Goal: Information Seeking & Learning: Learn about a topic

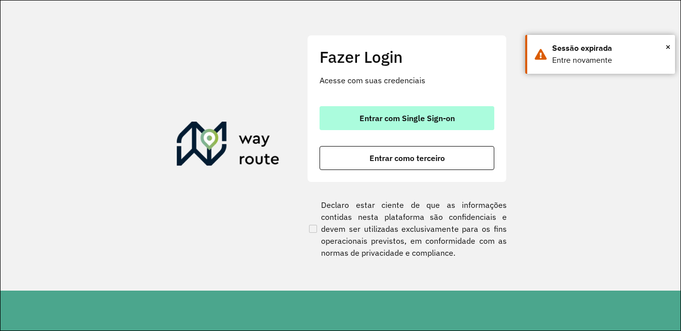
click at [403, 122] on span "Entrar com Single Sign-on" at bounding box center [406, 118] width 95 height 8
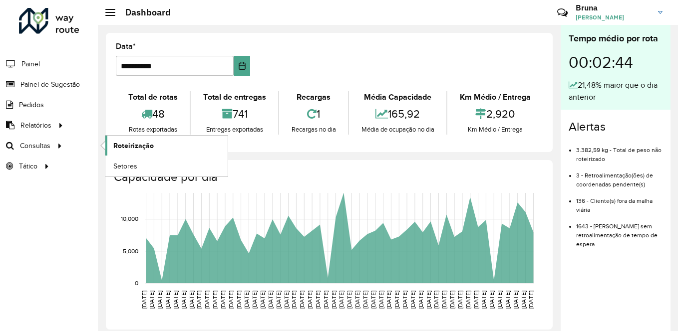
click at [180, 146] on link "Roteirização" at bounding box center [166, 146] width 122 height 20
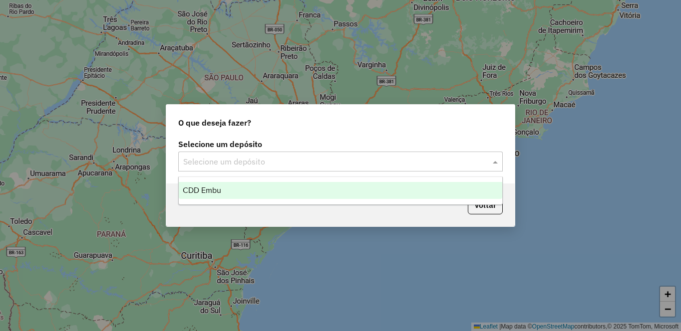
click at [407, 165] on input "text" at bounding box center [330, 162] width 294 height 12
click at [294, 202] on ng-dropdown-panel "CDD Embu" at bounding box center [340, 191] width 324 height 28
click at [285, 191] on div "CDD Embu" at bounding box center [340, 190] width 323 height 17
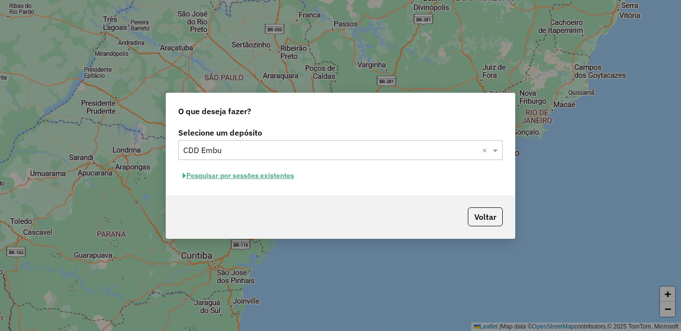
click at [276, 178] on button "Pesquisar por sessões existentes" at bounding box center [238, 175] width 120 height 15
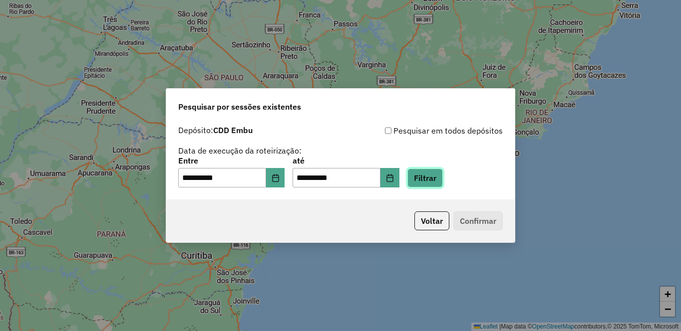
click at [443, 185] on button "Filtrar" at bounding box center [424, 178] width 35 height 19
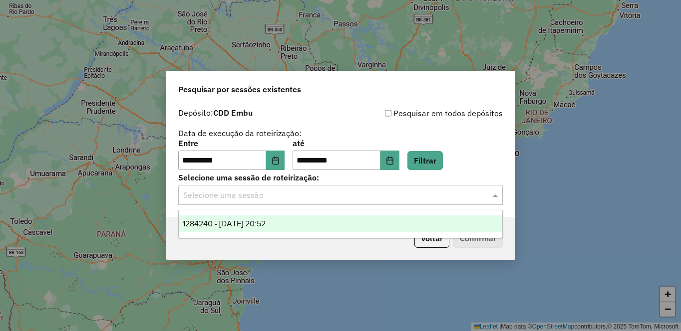
click at [331, 190] on input "text" at bounding box center [330, 196] width 294 height 12
click at [289, 221] on div "1284240 - [DATE] 20:52" at bounding box center [340, 224] width 323 height 17
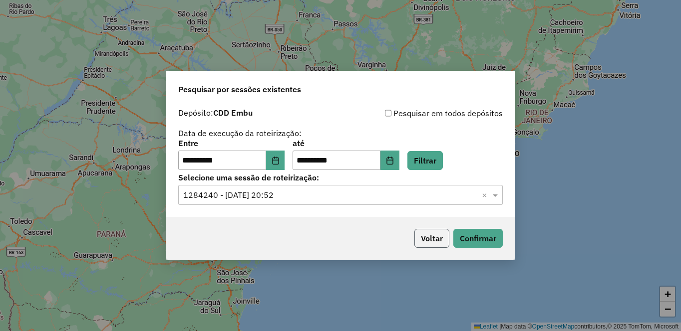
click at [440, 237] on button "Voltar" at bounding box center [431, 238] width 35 height 19
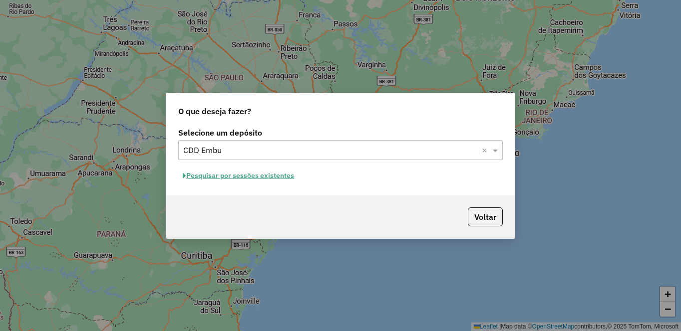
click at [284, 177] on button "Pesquisar por sessões existentes" at bounding box center [238, 175] width 120 height 15
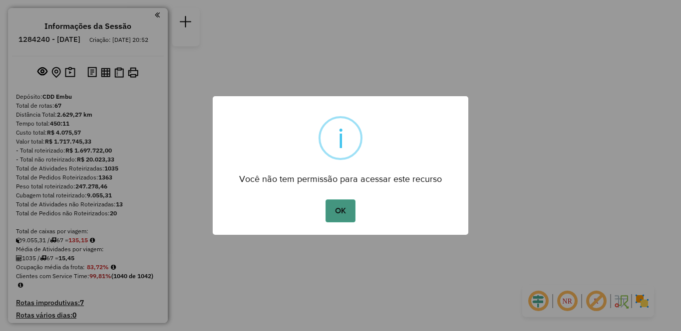
click at [339, 211] on button "OK" at bounding box center [339, 211] width 29 height 23
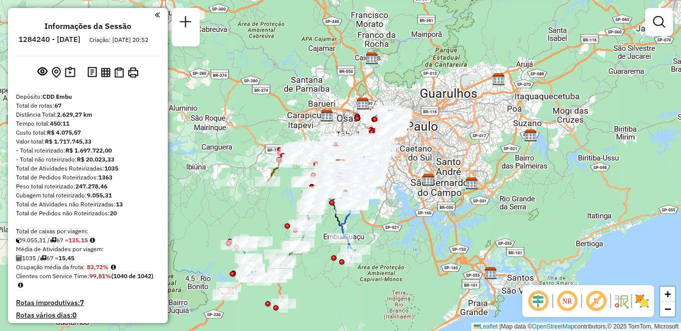
click at [568, 305] on em at bounding box center [567, 301] width 24 height 24
click at [600, 304] on em at bounding box center [596, 301] width 24 height 24
click at [642, 302] on img at bounding box center [642, 301] width 16 height 16
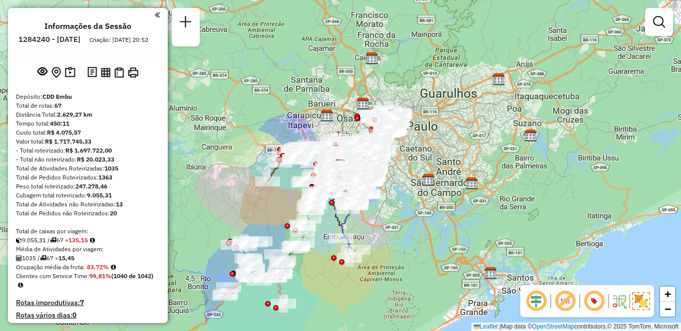
scroll to position [3258, 0]
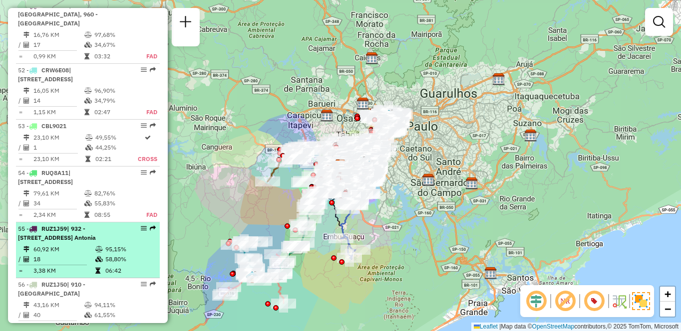
click at [116, 225] on div "55 - RUZ1J59 | 932 - Jardim Passárgada, 933 - Vila Santo Antonia" at bounding box center [71, 234] width 106 height 18
select select "**********"
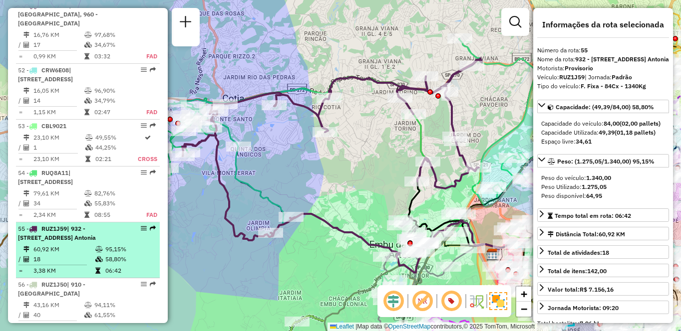
click at [142, 225] on div "55 - RUZ1J59 | 932 - Jardim Passárgada, 933 - Vila Santo Antonia" at bounding box center [88, 234] width 140 height 18
drag, startPoint x: 142, startPoint y: 169, endPoint x: 136, endPoint y: 165, distance: 6.9
click at [136, 226] on div at bounding box center [141, 229] width 30 height 6
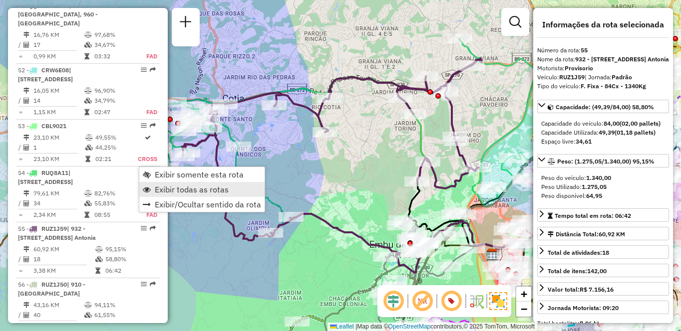
click at [175, 189] on span "Exibir todas as rotas" at bounding box center [192, 190] width 74 height 8
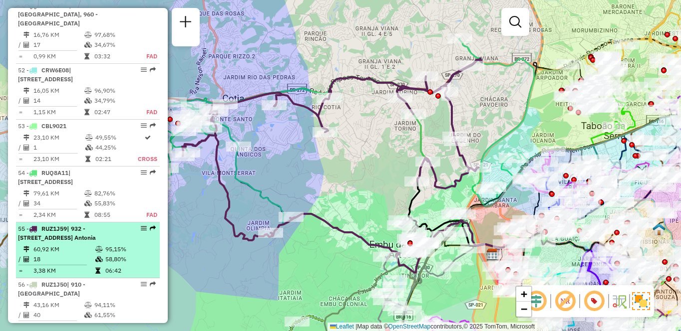
select select "**********"
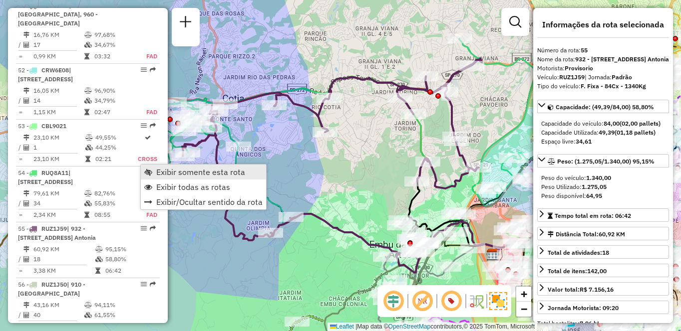
click at [167, 175] on span "Exibir somente esta rota" at bounding box center [200, 172] width 89 height 8
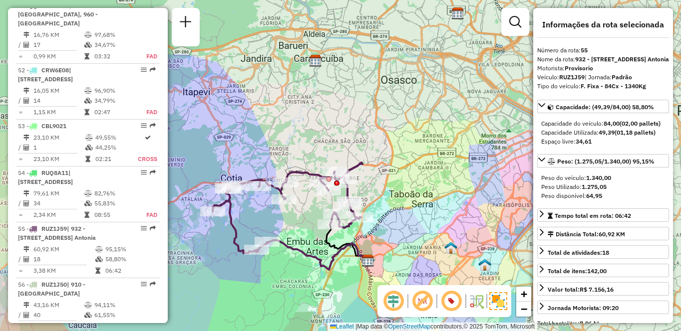
drag, startPoint x: 480, startPoint y: 222, endPoint x: 441, endPoint y: 227, distance: 39.2
click at [441, 227] on div "Janela de atendimento Grade de atendimento Capacidade Transportadoras Veículos …" at bounding box center [340, 165] width 681 height 331
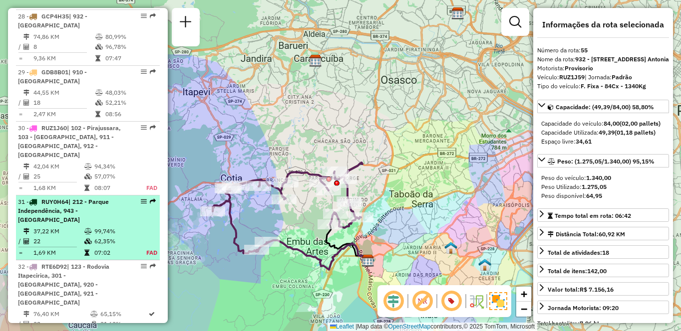
click at [61, 198] on div "31 - RUY0H64 | 212 - Parque Independência, 943 - Capão Redondo" at bounding box center [71, 211] width 106 height 27
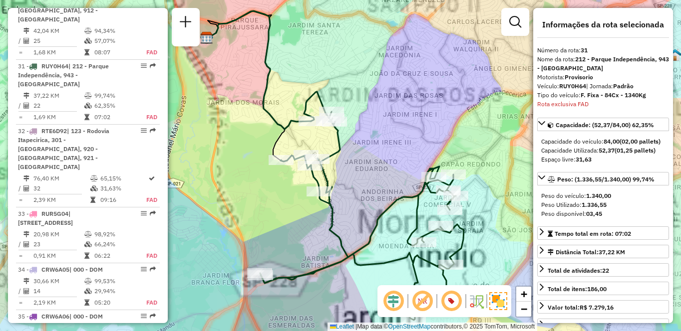
scroll to position [2131, 0]
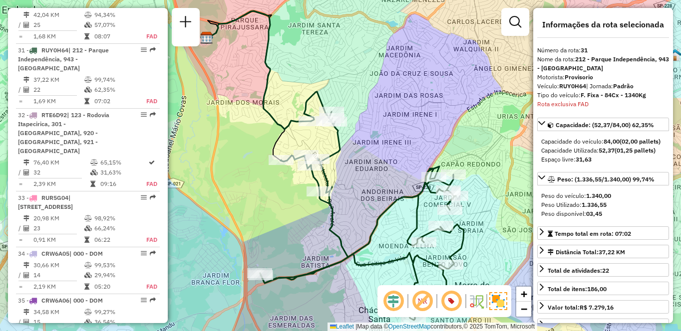
click at [377, 10] on div "Janela de atendimento Grade de atendimento Capacidade Transportadoras Veículos …" at bounding box center [340, 165] width 681 height 331
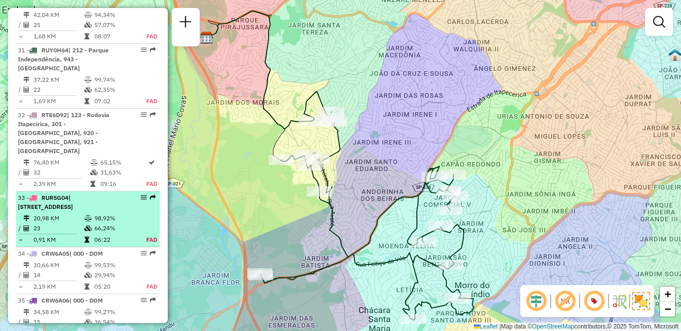
click at [91, 194] on div "33 - RUR5G04 | 100 - Santo Eduardo, 101 - Jardim Taima, 102 - Pirajussara, 103 …" at bounding box center [71, 203] width 106 height 18
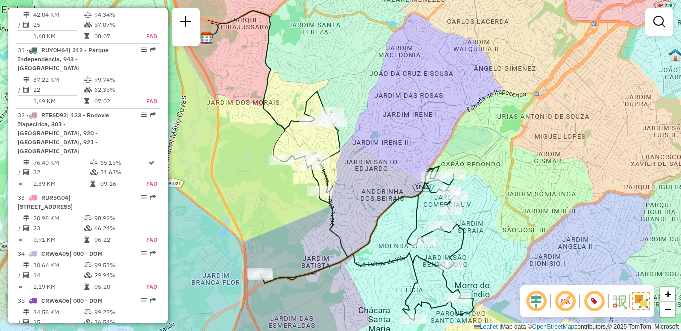
select select "**********"
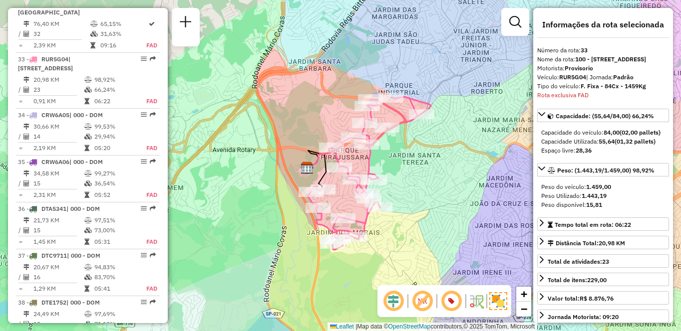
scroll to position [2044, 0]
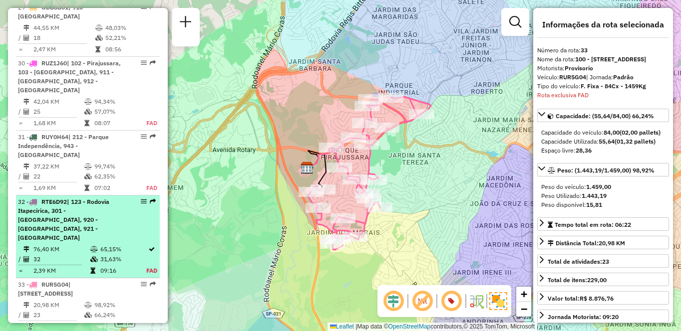
click at [101, 198] on span "| 123 - Rodovia Itapecirica, 301 - Itapecirica da Serra, 920 - Parque Paulista,…" at bounding box center [63, 219] width 91 height 43
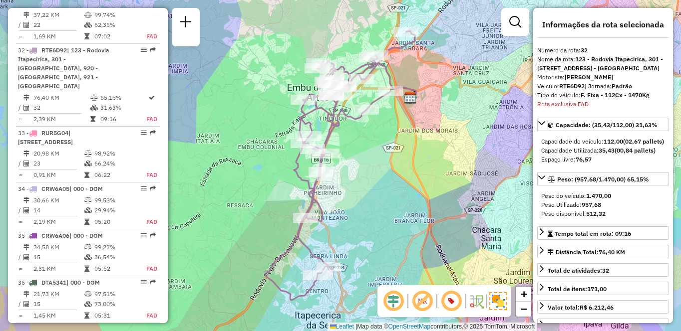
scroll to position [3202, 0]
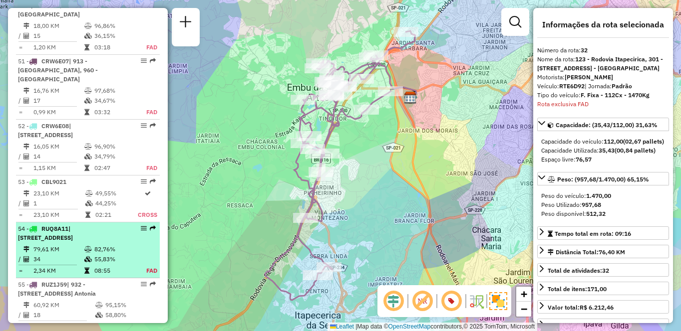
click at [81, 225] on div "54 - RUQ8A11 | 931 - Centro de Cotia, 932 - Jardim Passárgada" at bounding box center [71, 234] width 106 height 18
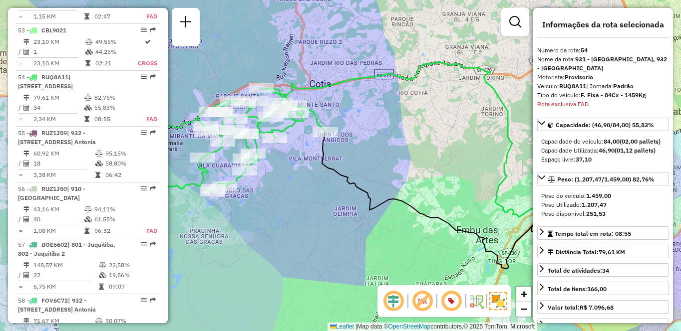
scroll to position [1905, 0]
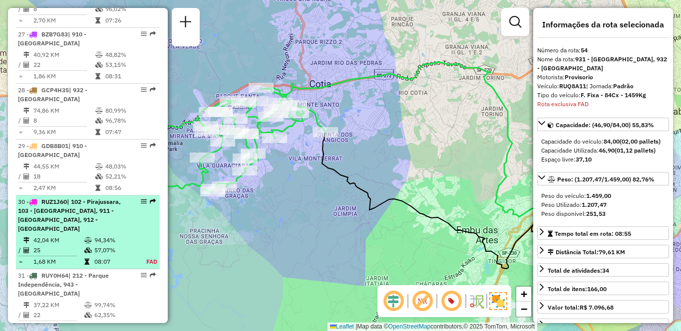
click at [120, 246] on td "57,07%" at bounding box center [114, 251] width 41 height 10
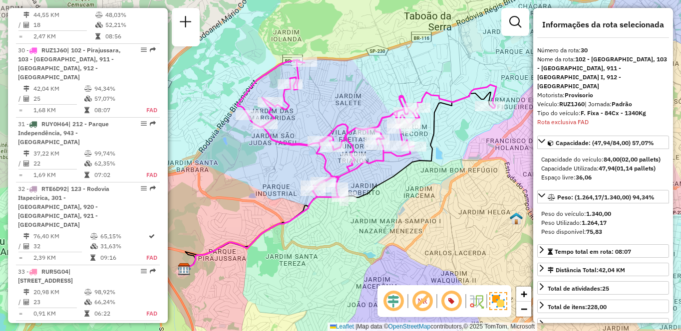
scroll to position [3323, 0]
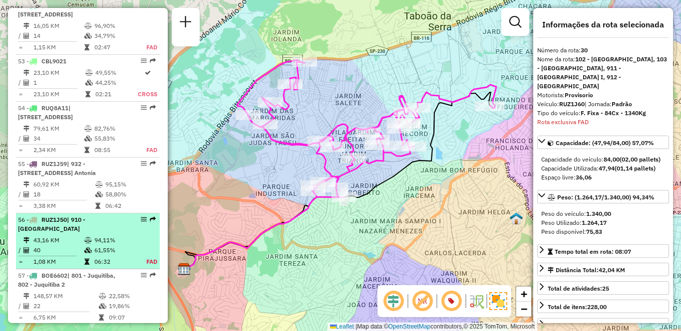
click at [87, 246] on td at bounding box center [89, 251] width 10 height 10
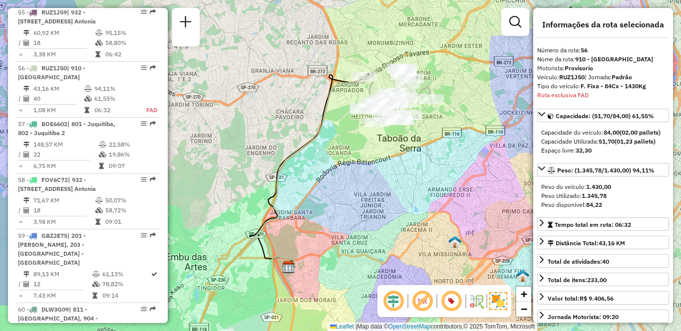
scroll to position [481, 0]
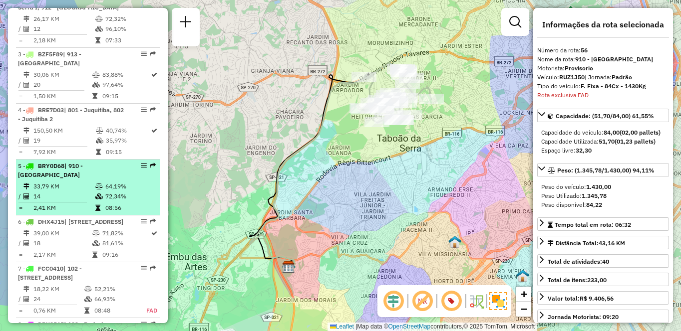
click at [44, 182] on td "33,79 KM" at bounding box center [64, 187] width 62 height 10
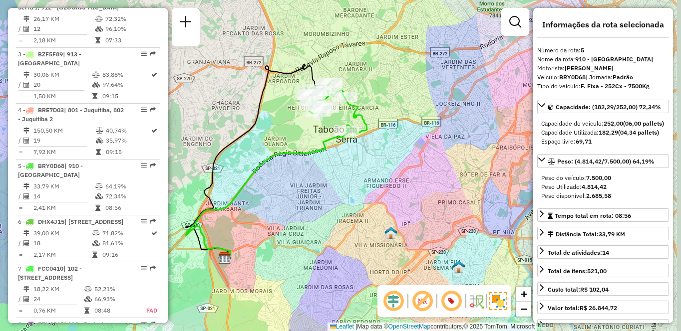
drag, startPoint x: 388, startPoint y: 182, endPoint x: 370, endPoint y: 183, distance: 18.5
click at [370, 183] on div "Janela de atendimento Grade de atendimento Capacidade Transportadoras Veículos …" at bounding box center [340, 165] width 681 height 331
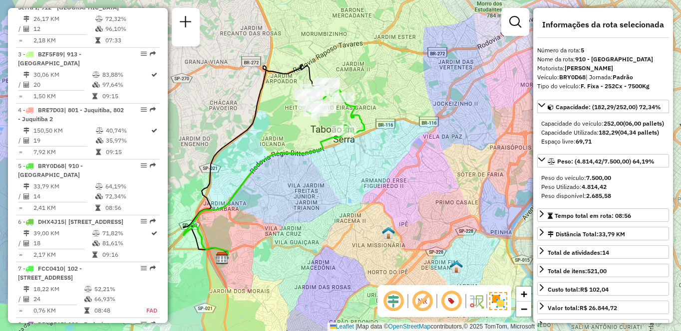
scroll to position [1514, 0]
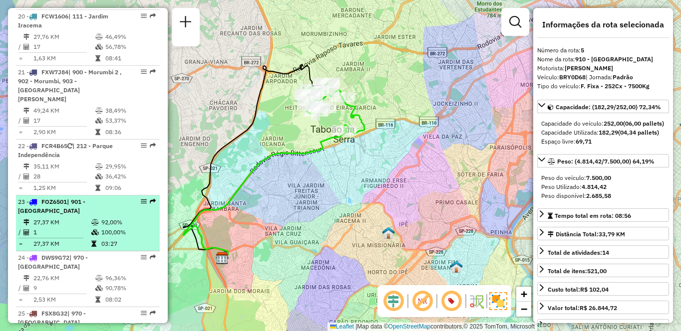
click at [84, 218] on td "27,37 KM" at bounding box center [62, 223] width 58 height 10
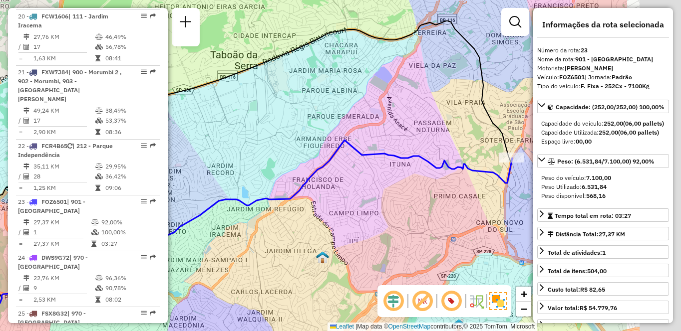
drag, startPoint x: 451, startPoint y: 214, endPoint x: 306, endPoint y: 215, distance: 144.7
click at [306, 215] on div "Janela de atendimento Grade de atendimento Capacidade Transportadoras Veículos …" at bounding box center [340, 165] width 681 height 331
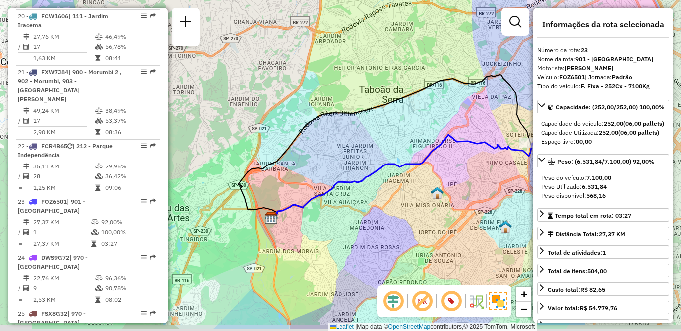
drag, startPoint x: 289, startPoint y: 246, endPoint x: 390, endPoint y: 210, distance: 106.4
click at [390, 210] on div "Janela de atendimento Grade de atendimento Capacidade Transportadoras Veículos …" at bounding box center [340, 165] width 681 height 331
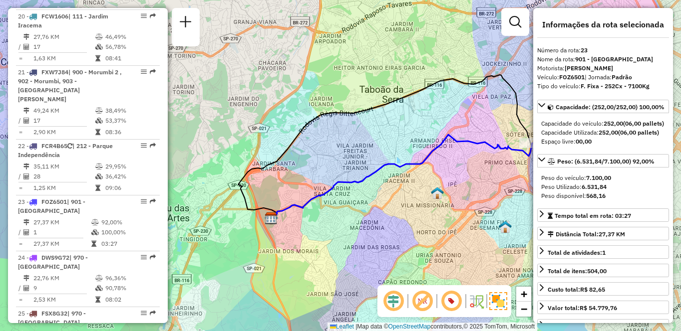
scroll to position [258, 0]
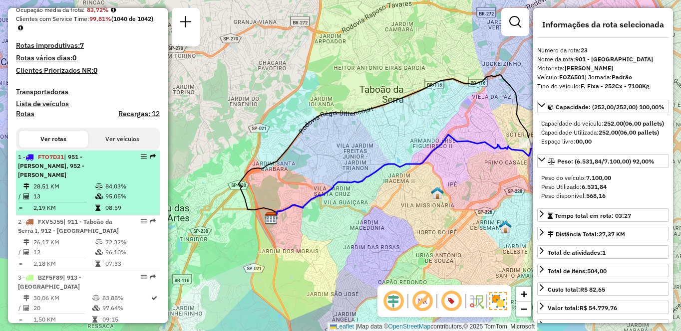
click at [48, 179] on div "1 - FTO7D31 | 951 - Giovane Gronchi, 952 - Patio Guida Caio" at bounding box center [71, 166] width 106 height 27
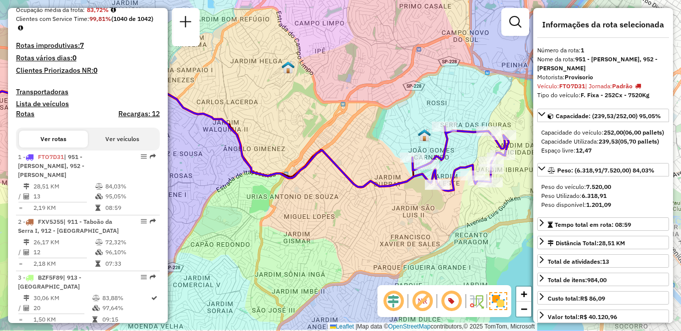
drag, startPoint x: 432, startPoint y: 236, endPoint x: 365, endPoint y: 215, distance: 70.1
click at [365, 215] on div "Janela de atendimento Grade de atendimento Capacidade Transportadoras Veículos …" at bounding box center [340, 165] width 681 height 331
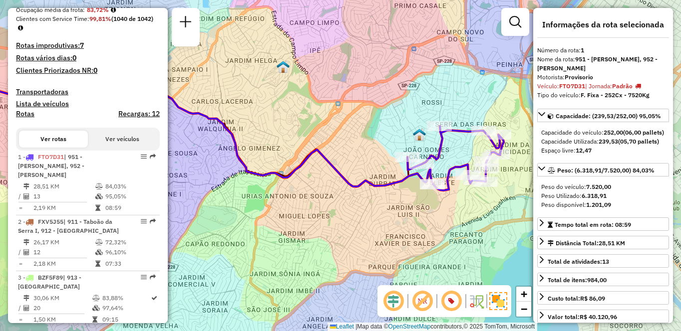
scroll to position [584, 0]
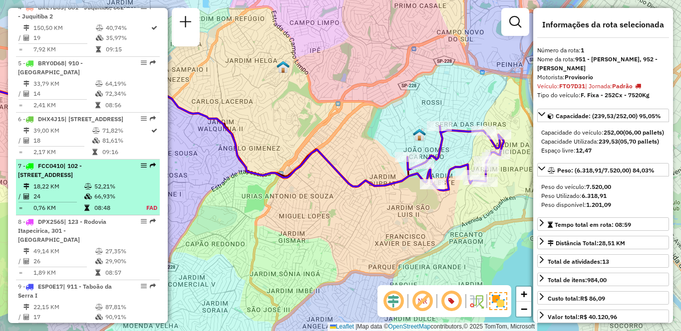
click at [79, 192] on td "18,22 KM" at bounding box center [58, 187] width 51 height 10
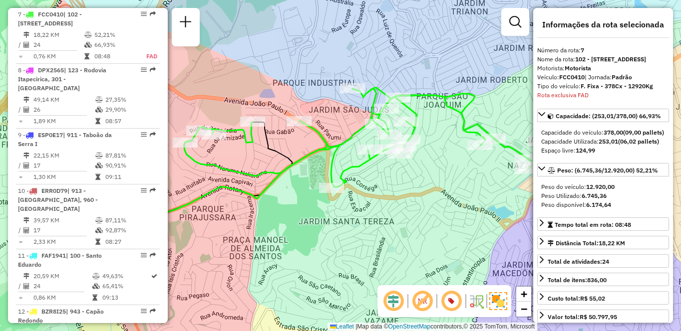
scroll to position [1049, 0]
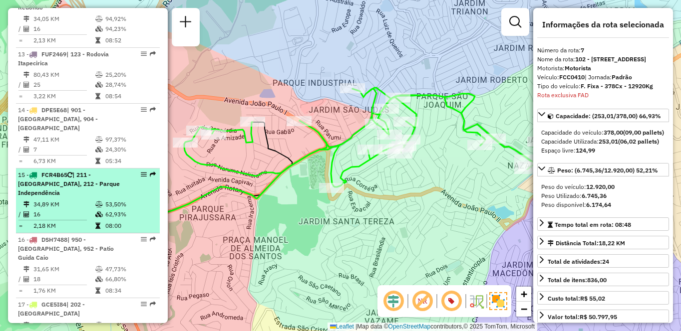
click at [129, 175] on div "15 - FCR4B65 | 211 - Jardim Nakamura, 212 - Parque Independência" at bounding box center [88, 184] width 140 height 27
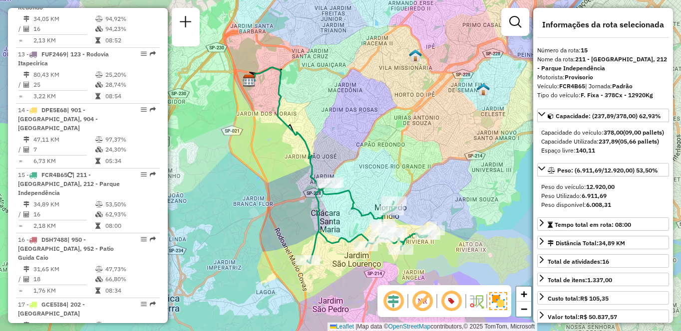
scroll to position [584, 0]
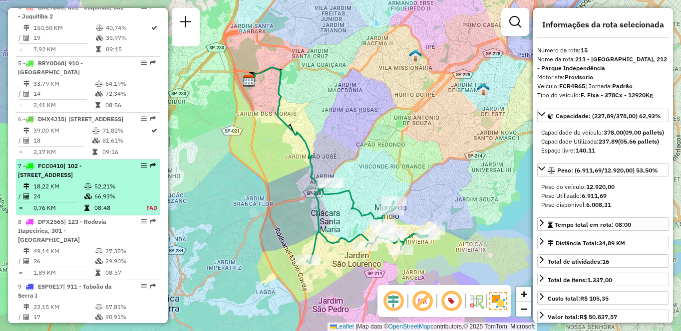
click at [76, 191] on td "18,22 KM" at bounding box center [58, 187] width 51 height 10
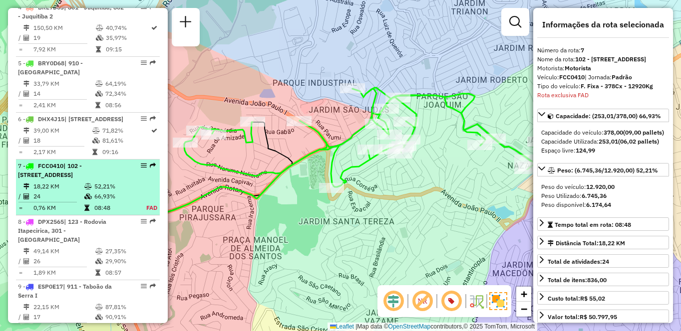
scroll to position [736, 0]
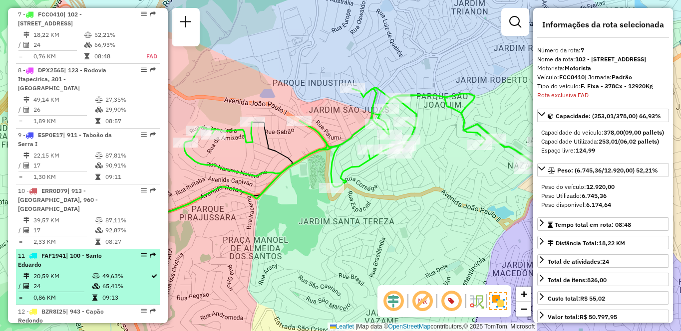
click at [59, 269] on li "11 - FAF1941 | 100 - Santo Eduardo 20,59 KM 49,63% / 24 65,41% = 0,86 KM 09:13" at bounding box center [88, 278] width 144 height 56
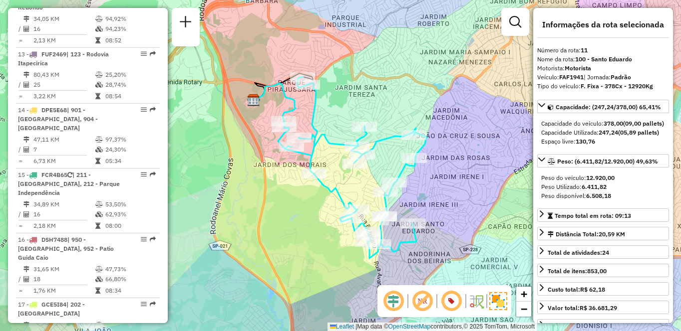
scroll to position [1458, 0]
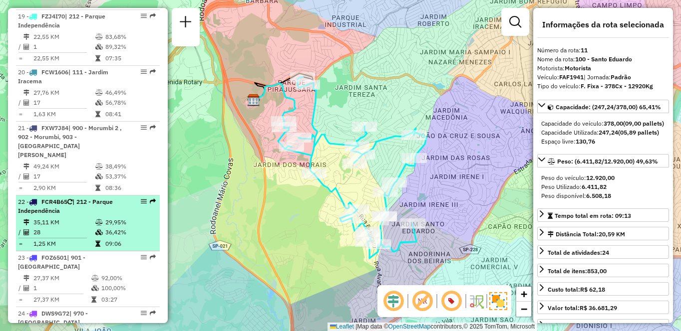
click at [52, 198] on div "22 - FCR4B65 | 212 - Parque Independência" at bounding box center [71, 207] width 106 height 18
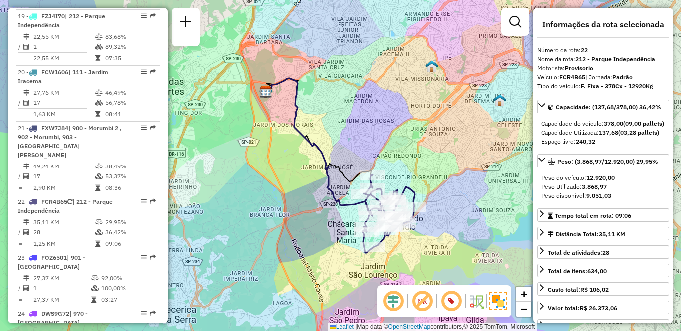
scroll to position [1049, 0]
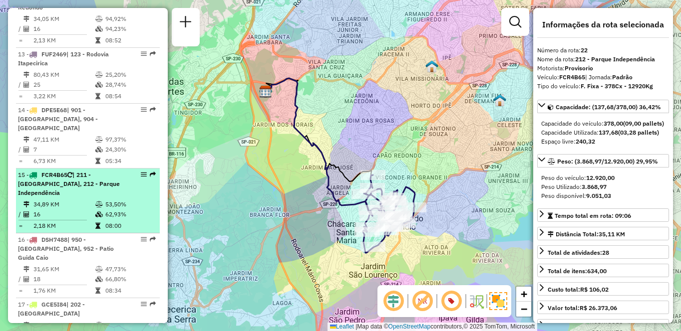
click at [89, 200] on td "34,89 KM" at bounding box center [64, 205] width 62 height 10
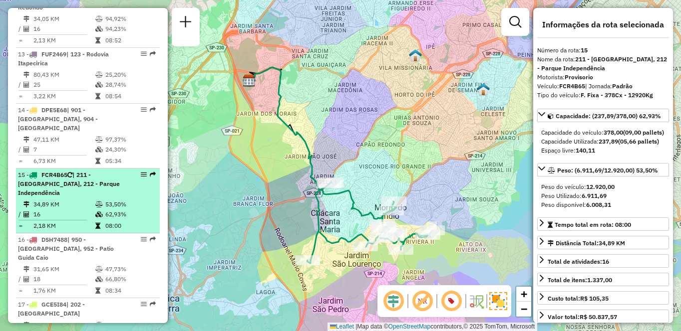
click at [88, 180] on div "15 - FCR4B65 | 211 - Jardim Nakamura, 212 - Parque Independência" at bounding box center [71, 184] width 106 height 27
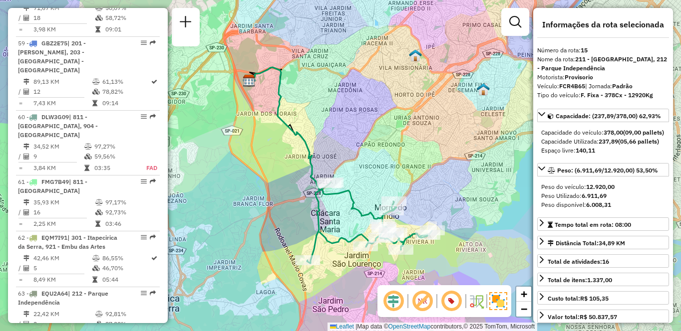
scroll to position [1178, 0]
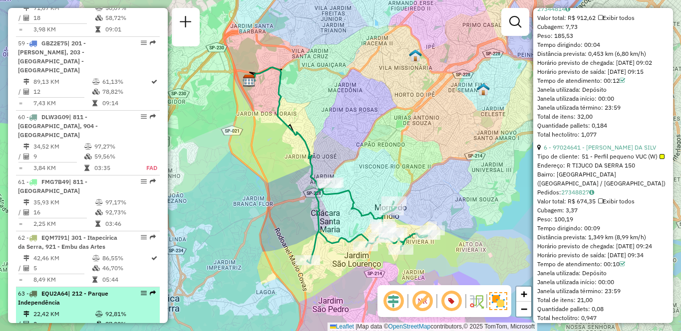
click at [50, 309] on td "22,42 KM" at bounding box center [64, 314] width 62 height 10
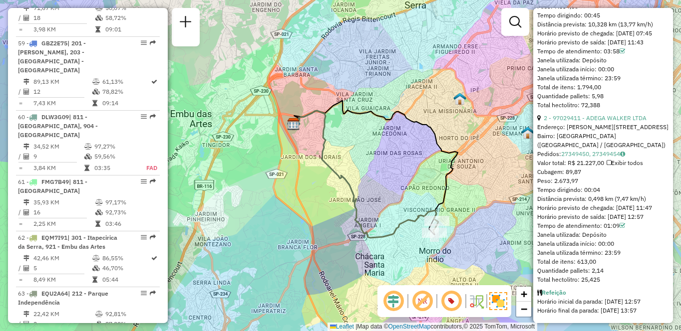
scroll to position [1738, 0]
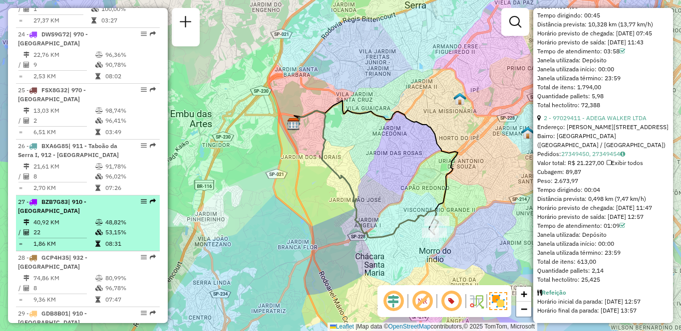
click at [126, 218] on td "48,82%" at bounding box center [130, 223] width 50 height 10
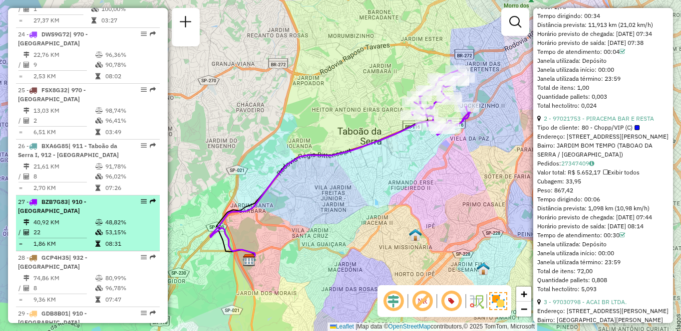
scroll to position [1169, 0]
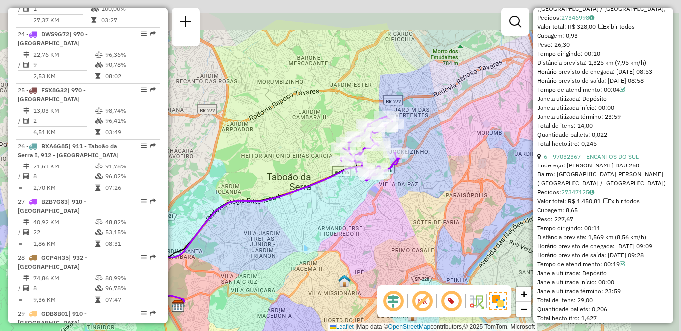
drag, startPoint x: 391, startPoint y: 190, endPoint x: 360, endPoint y: 212, distance: 38.6
click at [360, 212] on div "Janela de atendimento Grade de atendimento Capacidade Transportadoras Veículos …" at bounding box center [340, 165] width 681 height 331
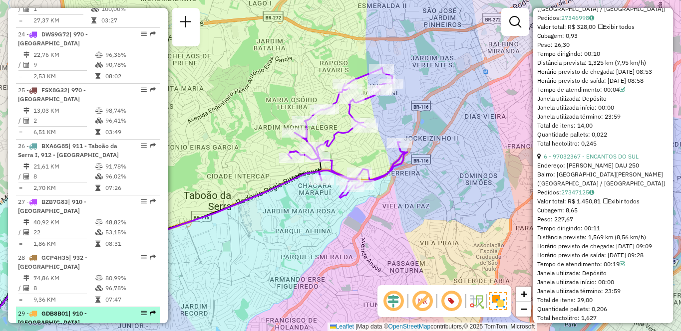
click at [70, 307] on li "29 - GDB8B01 | 910 - Parque Ipê 44,55 KM 48,03% / 18 52,21% = 2,47 KM 08:56" at bounding box center [88, 335] width 144 height 56
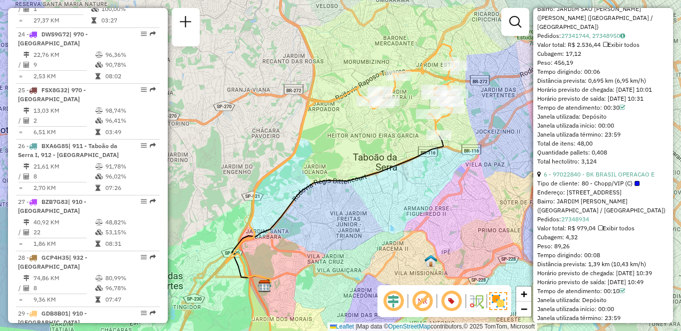
scroll to position [881, 0]
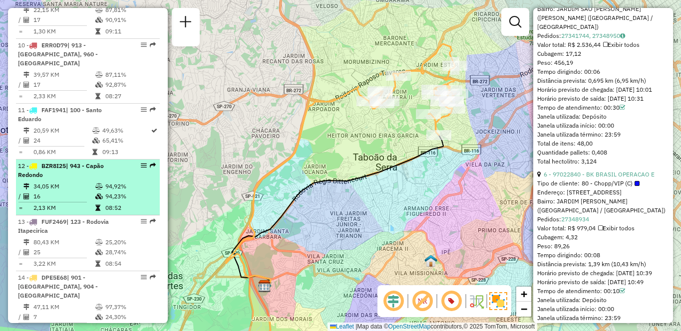
click at [95, 182] on td at bounding box center [100, 187] width 10 height 10
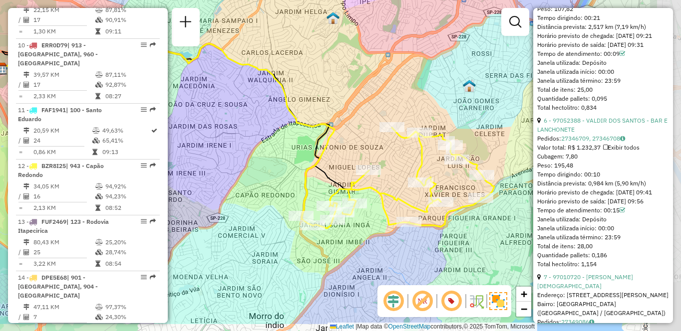
drag, startPoint x: 415, startPoint y: 194, endPoint x: 313, endPoint y: 150, distance: 110.2
click at [313, 150] on icon at bounding box center [167, 119] width 333 height 193
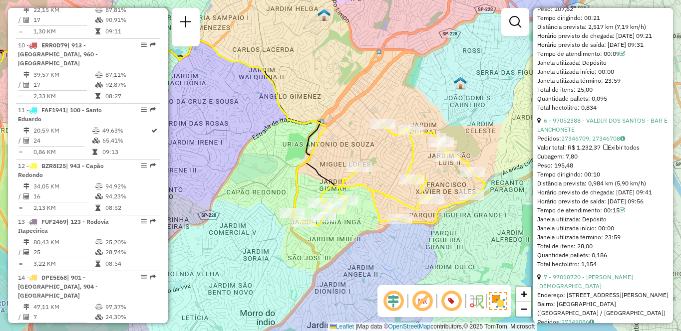
scroll to position [1738, 0]
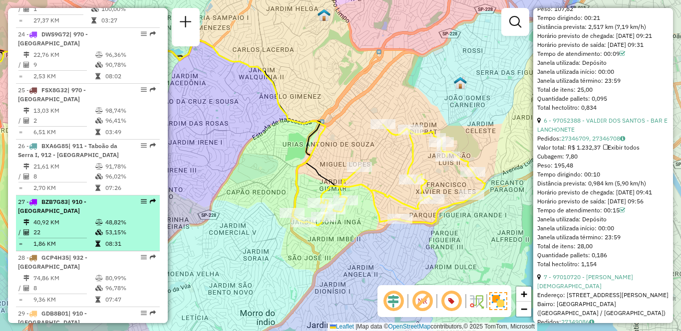
click at [105, 218] on td "48,82%" at bounding box center [130, 223] width 50 height 10
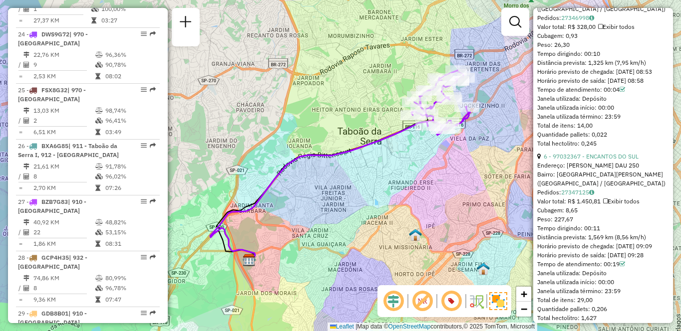
scroll to position [258, 0]
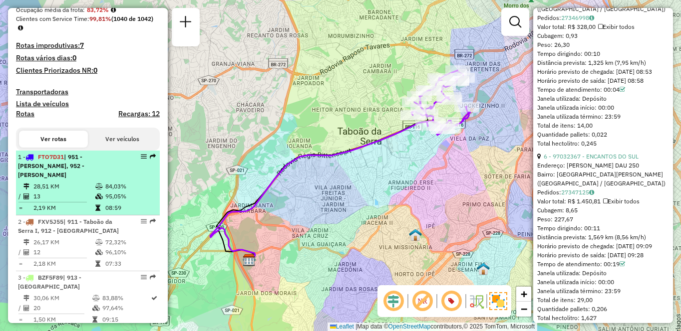
click at [90, 180] on li "1 - FTO7D31 | 951 - Giovane Gronchi, 952 - Patio Guida Caio 28,51 KM 84,03% / 1…" at bounding box center [88, 183] width 144 height 65
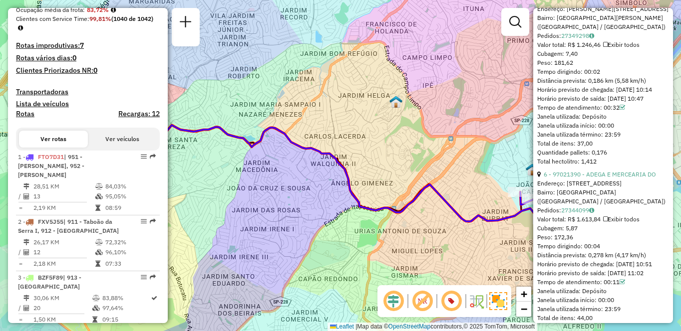
scroll to position [1178, 0]
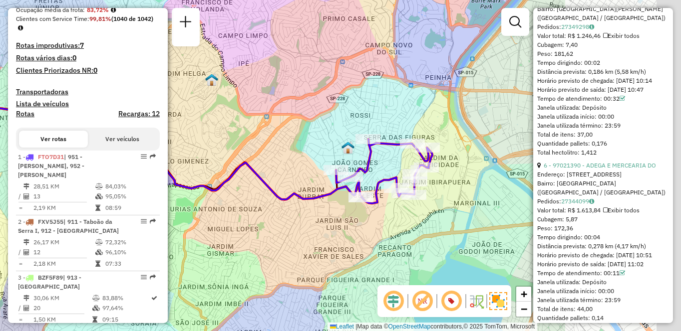
drag, startPoint x: 497, startPoint y: 216, endPoint x: 312, endPoint y: 194, distance: 185.5
click at [312, 194] on icon at bounding box center [120, 142] width 481 height 114
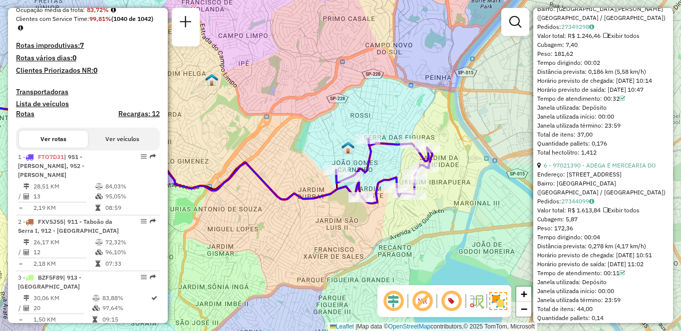
scroll to position [881, 0]
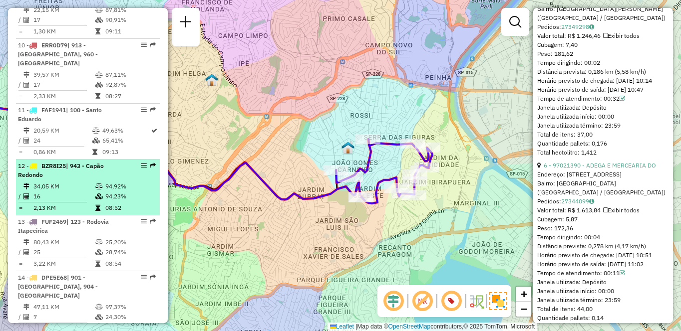
click at [48, 180] on li "12 - BZR8I25 | 943 - Capão Redondo 34,05 KM 94,92% / 16 94,23% = 2,13 KM 08:52" at bounding box center [88, 188] width 144 height 56
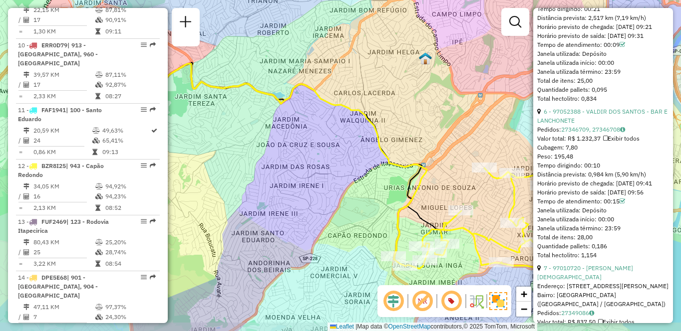
scroll to position [1169, 0]
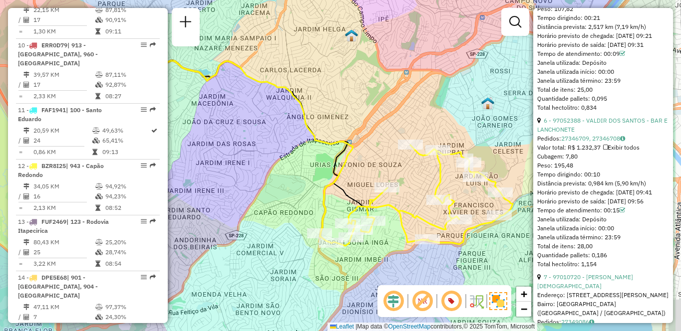
drag, startPoint x: 482, startPoint y: 219, endPoint x: 380, endPoint y: 190, distance: 105.4
click at [380, 190] on div "Janela de atendimento Grade de atendimento Capacidade Transportadoras Veículos …" at bounding box center [340, 165] width 681 height 331
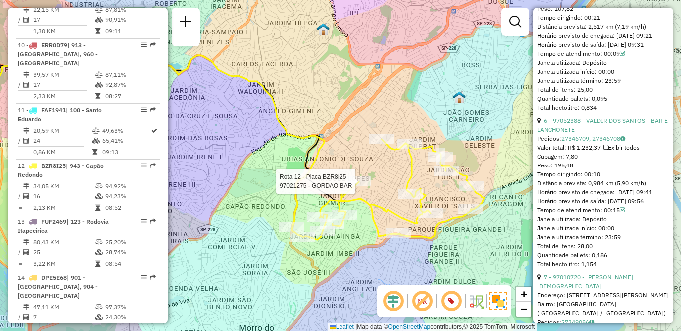
scroll to position [3723, 0]
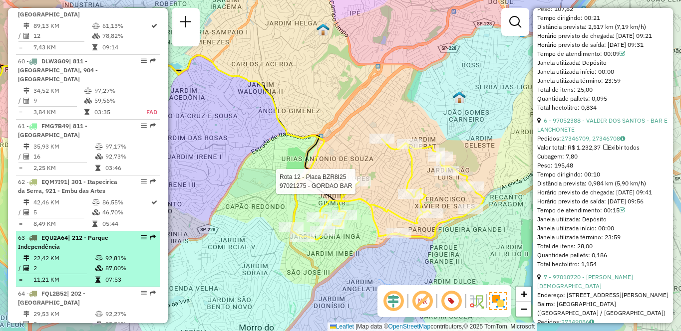
click at [74, 254] on td "22,42 KM" at bounding box center [64, 259] width 62 height 10
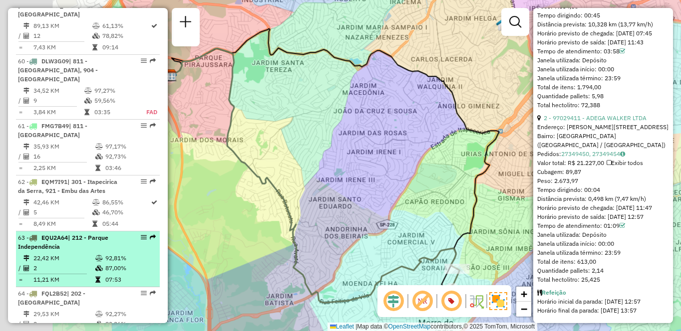
scroll to position [499, 0]
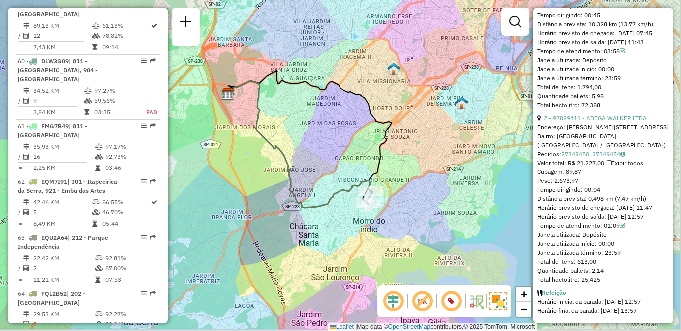
drag, startPoint x: 452, startPoint y: 235, endPoint x: 406, endPoint y: 209, distance: 53.2
click at [406, 209] on div "Janela de atendimento Grade de atendimento Capacidade Transportadoras Veículos …" at bounding box center [340, 165] width 681 height 331
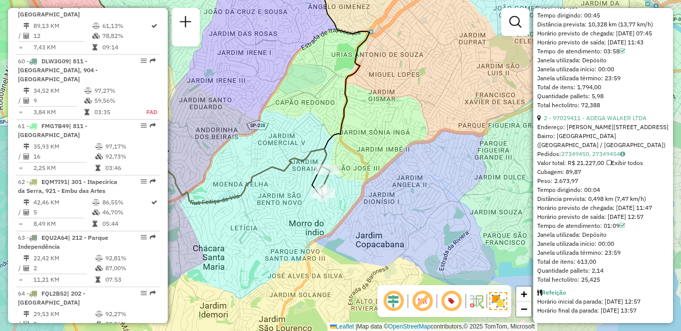
scroll to position [770, 0]
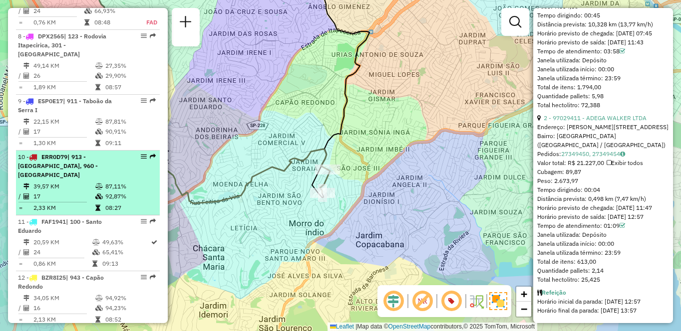
click at [86, 188] on td "39,57 KM" at bounding box center [64, 187] width 62 height 10
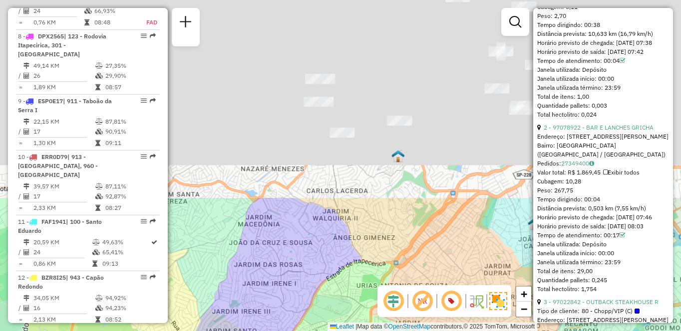
scroll to position [1178, 0]
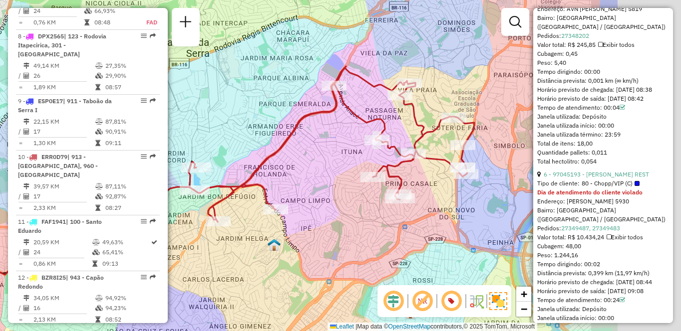
drag, startPoint x: 420, startPoint y: 224, endPoint x: 279, endPoint y: 242, distance: 141.4
click at [279, 242] on div "Janela de atendimento Grade de atendimento Capacidade Transportadoras Veículos …" at bounding box center [340, 165] width 681 height 331
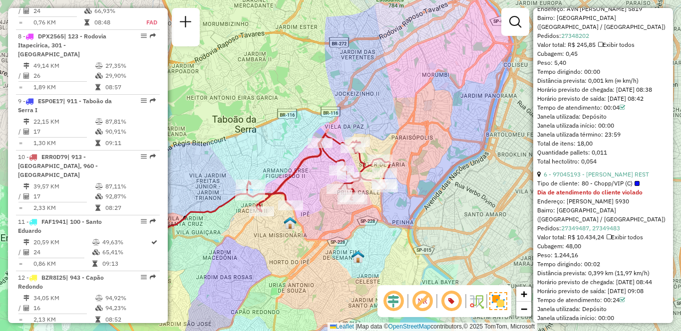
scroll to position [1514, 0]
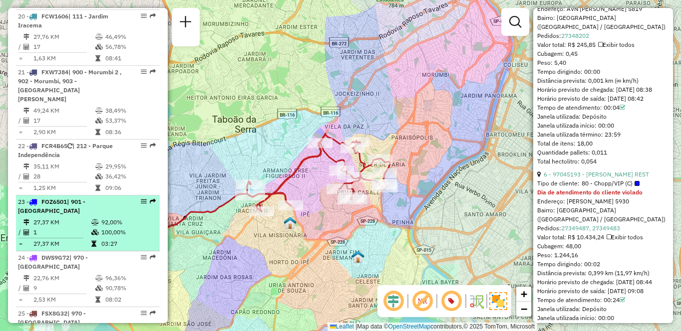
drag, startPoint x: 82, startPoint y: 195, endPoint x: 137, endPoint y: 197, distance: 54.5
click at [82, 228] on td "1" at bounding box center [62, 233] width 58 height 10
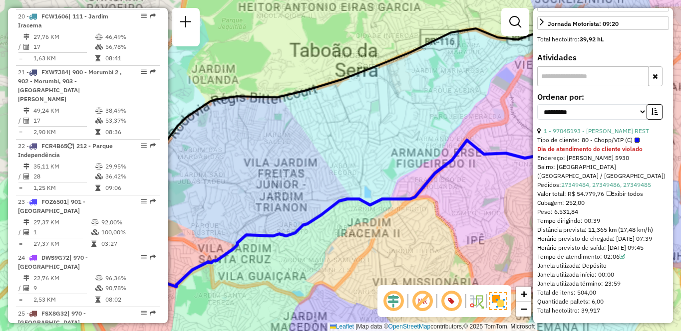
scroll to position [330, 0]
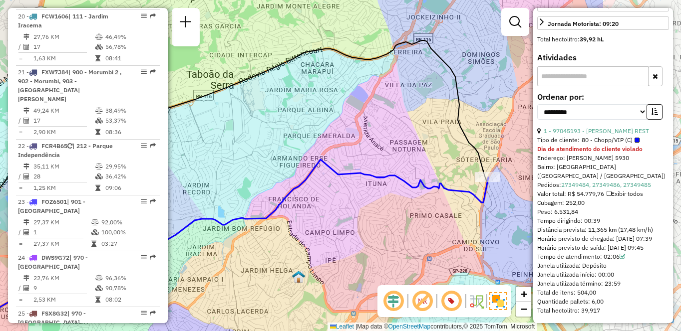
drag, startPoint x: 474, startPoint y: 215, endPoint x: 307, endPoint y: 238, distance: 167.8
click at [307, 238] on div "Janela de atendimento Grade de atendimento Capacidade Transportadoras Veículos …" at bounding box center [340, 165] width 681 height 331
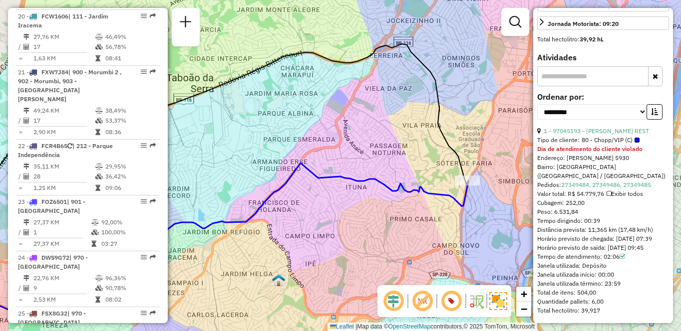
scroll to position [937, 0]
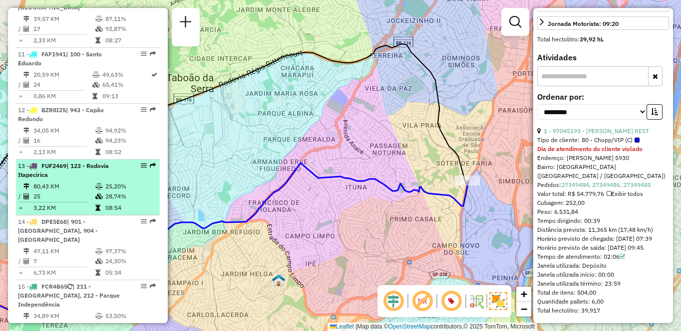
click at [65, 190] on td "80,43 KM" at bounding box center [64, 187] width 62 height 10
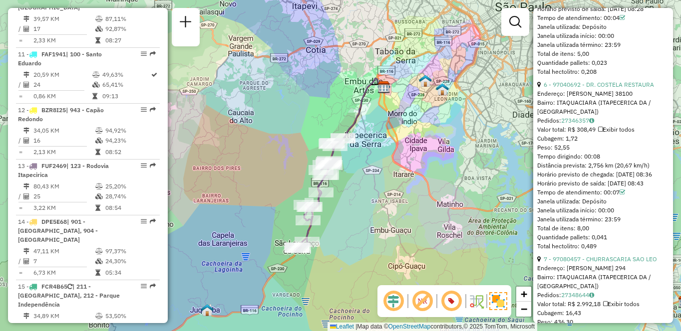
scroll to position [2118, 0]
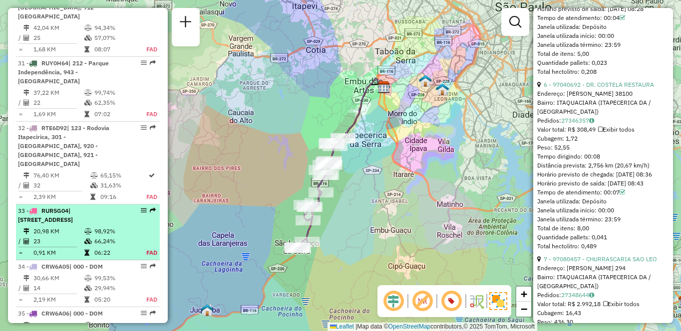
click at [29, 227] on td at bounding box center [28, 232] width 10 height 10
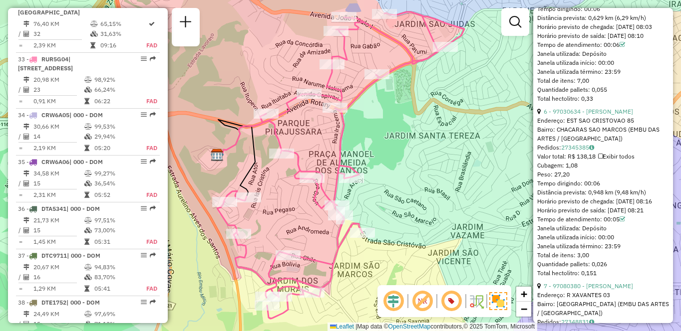
scroll to position [3434, 0]
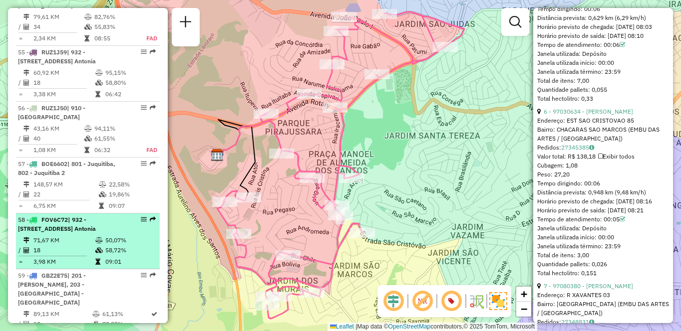
click at [44, 236] on td "71,67 KM" at bounding box center [64, 241] width 62 height 10
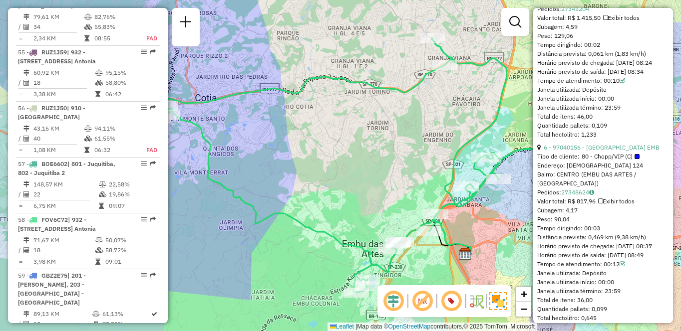
scroll to position [1979, 0]
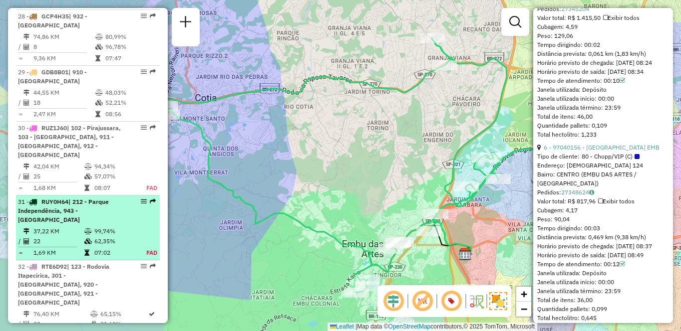
click at [50, 198] on div "31 - RUY0H64 | 212 - Parque Independência, 943 - Capão Redondo" at bounding box center [71, 211] width 106 height 27
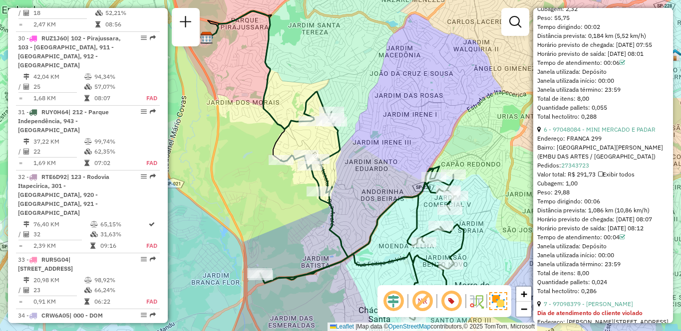
scroll to position [2131, 0]
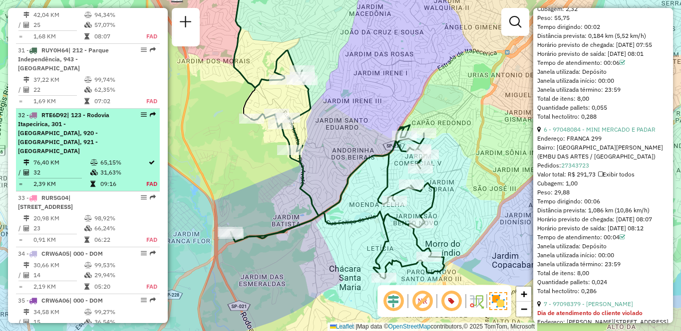
click at [53, 111] on span "| 123 - Rodovia Itapecirica, 301 - Itapecirica da Serra, 920 - Parque Paulista,…" at bounding box center [63, 132] width 91 height 43
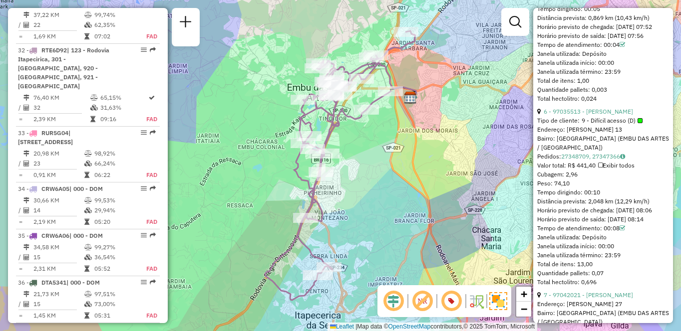
scroll to position [3258, 0]
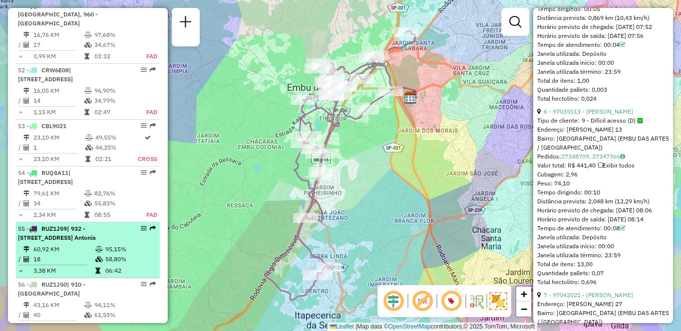
click at [116, 225] on div "55 - RUZ1J59 | 932 - Jardim Passárgada, 933 - Vila Santo Antonia" at bounding box center [71, 234] width 106 height 18
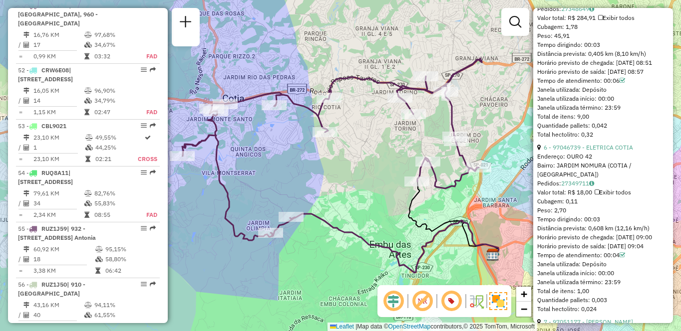
scroll to position [1905, 0]
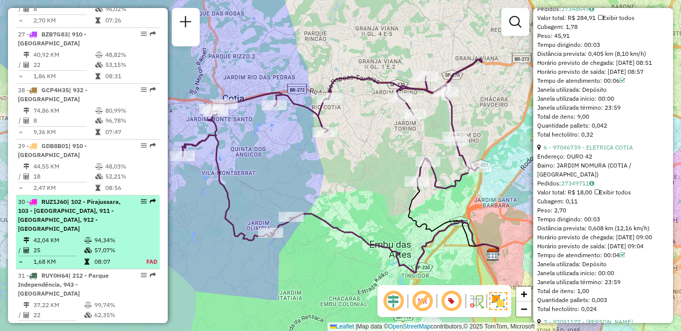
click at [89, 198] on span "| 102 - Pirajussara, 103 - Vila Regina, 911 - Taboão da Serra I, 912 - Taboão d…" at bounding box center [69, 215] width 103 height 34
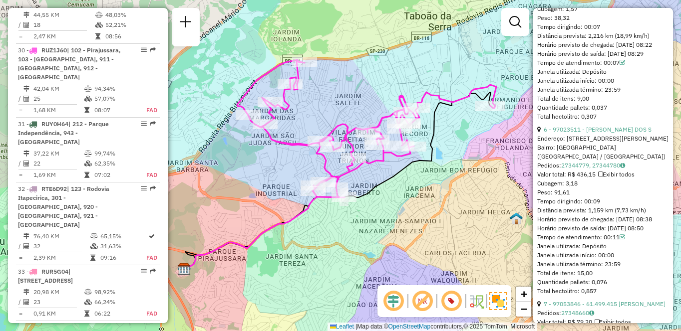
scroll to position [3323, 0]
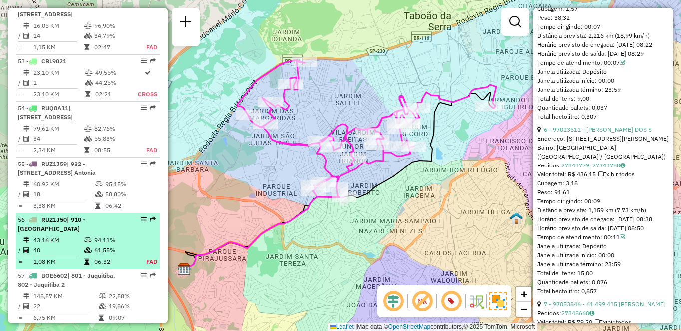
click at [81, 246] on td "40" at bounding box center [58, 251] width 51 height 10
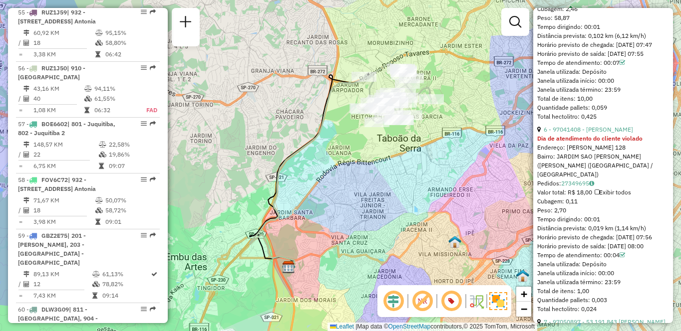
scroll to position [2118, 0]
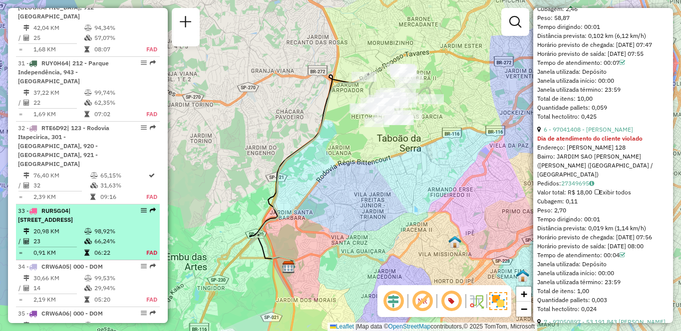
click at [86, 239] on icon at bounding box center [87, 242] width 7 height 6
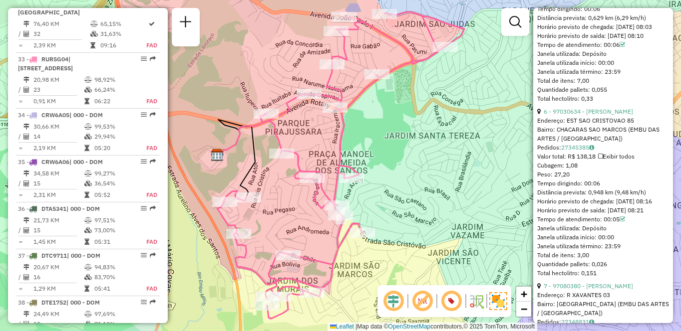
scroll to position [1979, 0]
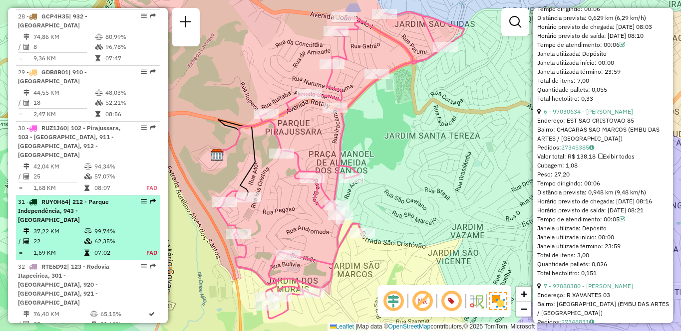
click at [94, 227] on td "99,74%" at bounding box center [114, 232] width 41 height 10
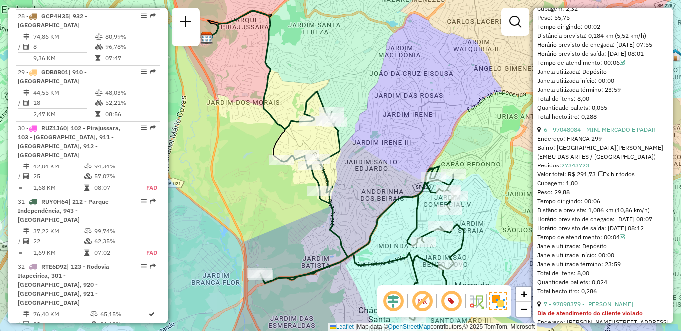
scroll to position [2131, 0]
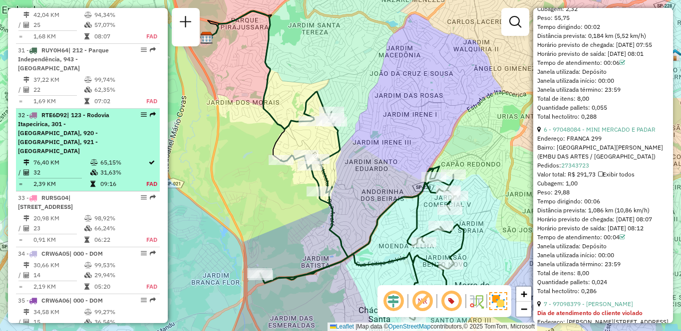
click at [99, 111] on div "32 - RTE6D92 | 123 - Rodovia Itapecirica, 301 - Itapecirica da Serra, 920 - Par…" at bounding box center [71, 133] width 106 height 45
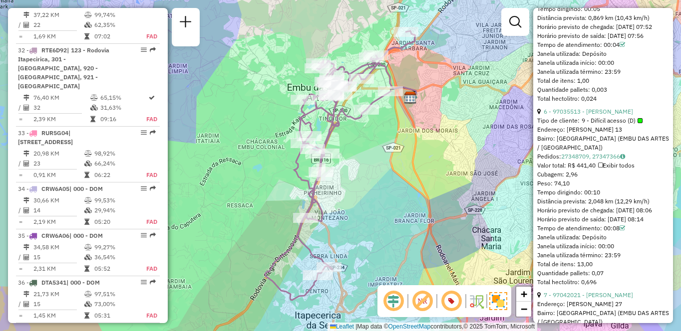
scroll to position [3202, 0]
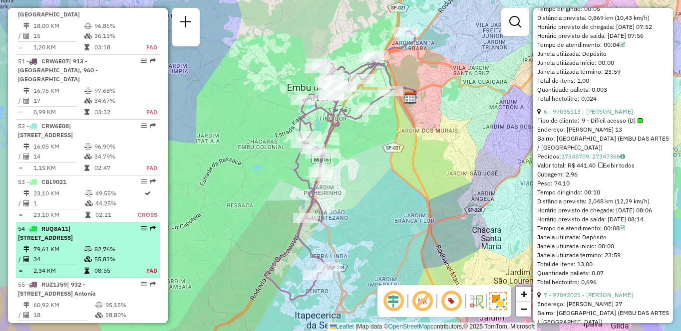
click at [40, 255] on td "34" at bounding box center [58, 260] width 51 height 10
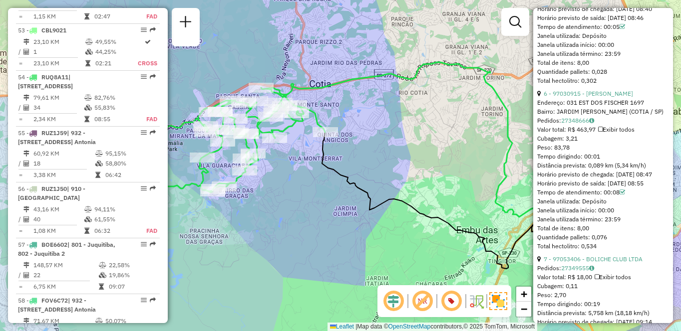
scroll to position [584, 0]
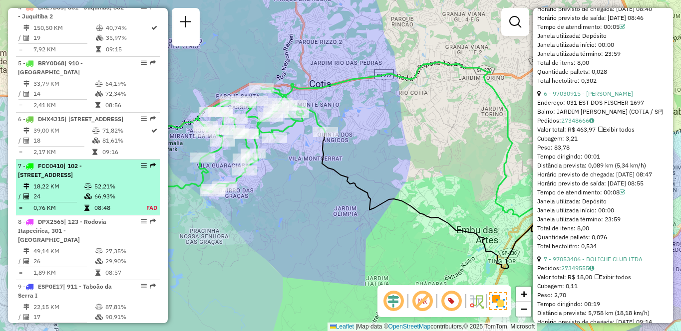
click at [73, 180] on div "7 - FCC0410 | 102 - Pirajussara, 103 - Vila Regina, 911 - Taboão da Serra I" at bounding box center [71, 171] width 106 height 18
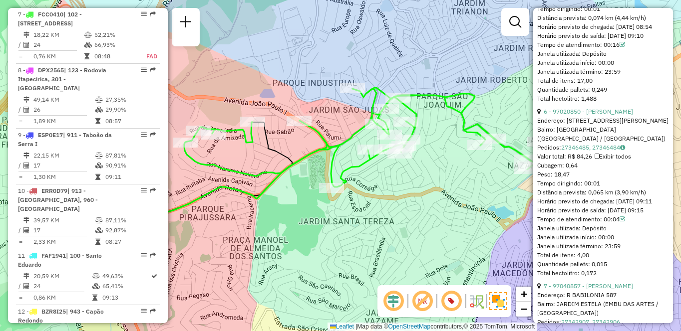
scroll to position [313, 0]
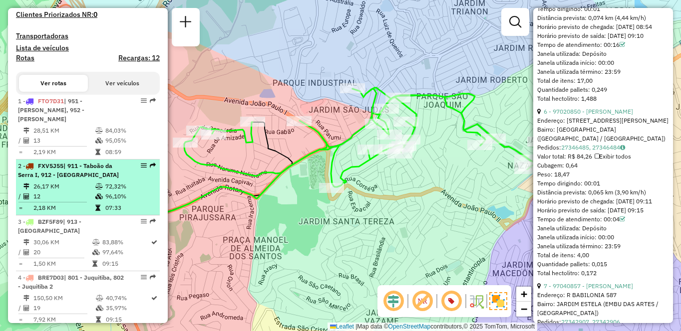
click at [119, 192] on td "96,10%" at bounding box center [130, 197] width 50 height 10
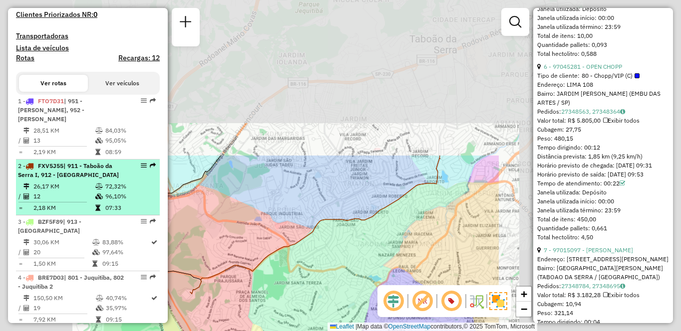
scroll to position [1178, 0]
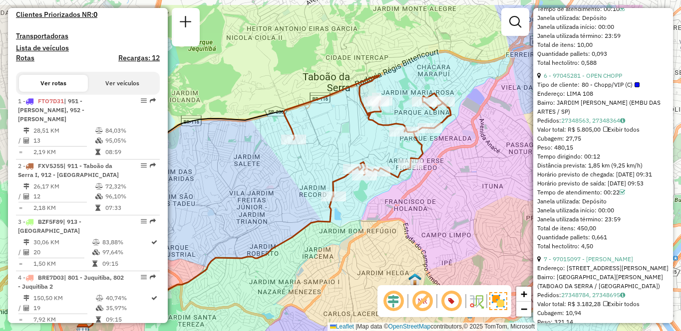
drag, startPoint x: 502, startPoint y: 184, endPoint x: 393, endPoint y: 222, distance: 115.4
click at [393, 222] on div "Janela de atendimento Grade de atendimento Capacidade Transportadoras Veículos …" at bounding box center [340, 165] width 681 height 331
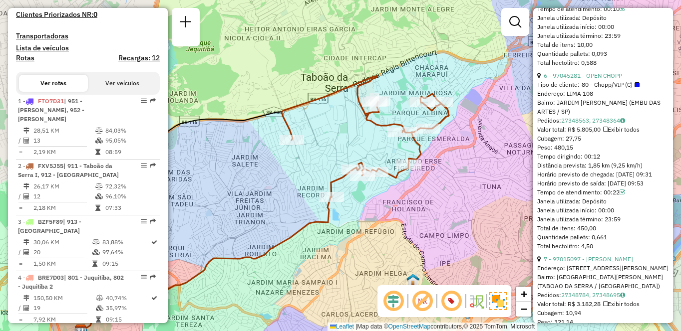
scroll to position [1114, 0]
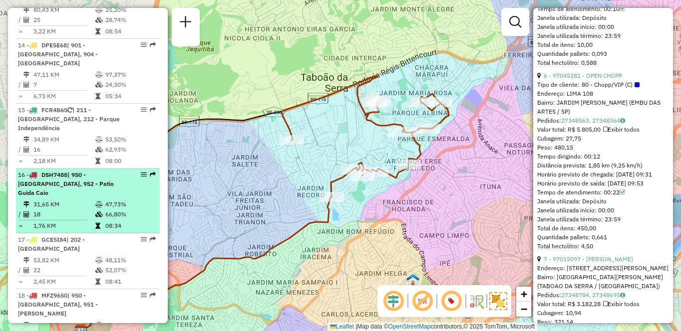
click at [92, 200] on td "31,65 KM" at bounding box center [64, 205] width 62 height 10
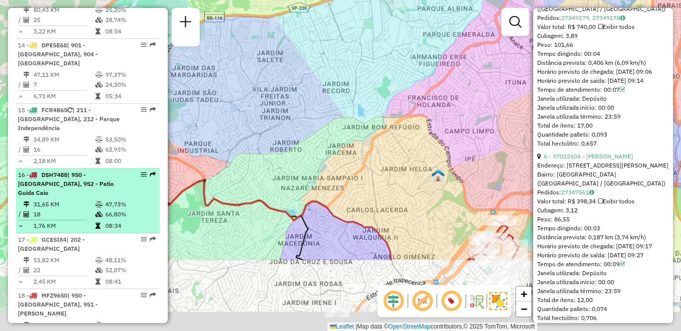
scroll to position [1187, 0]
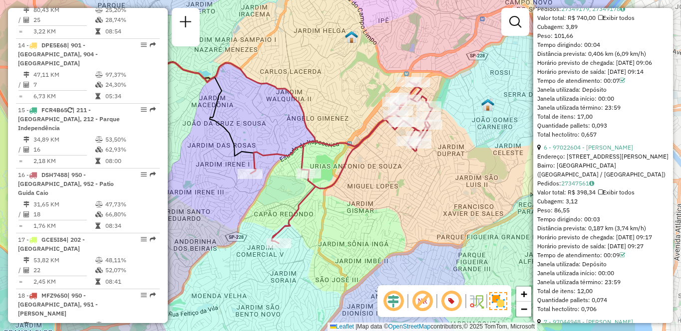
drag, startPoint x: 451, startPoint y: 217, endPoint x: 352, endPoint y: 198, distance: 101.1
click at [352, 198] on div "Janela de atendimento Grade de atendimento Capacidade Transportadoras Veículos …" at bounding box center [340, 165] width 681 height 331
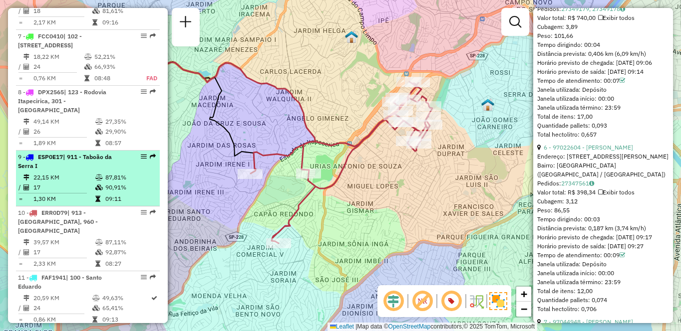
click at [64, 183] on td "22,15 KM" at bounding box center [64, 178] width 62 height 10
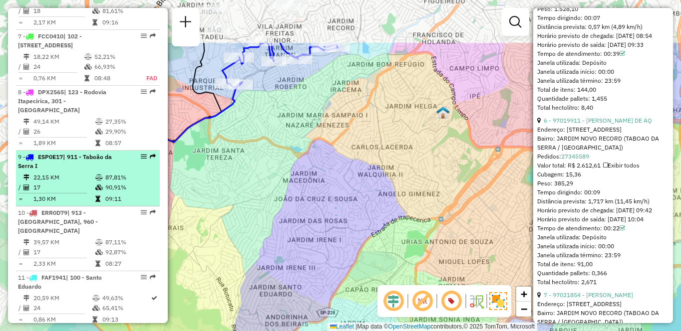
scroll to position [1169, 0]
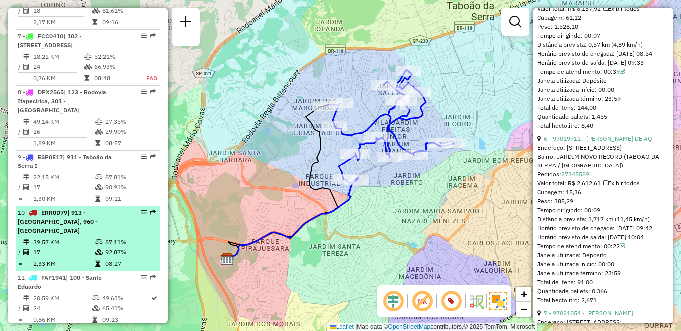
click at [102, 232] on div "10 - ERR0D79 | 913 - Campo Limpo, 960 - Vila das Belezas" at bounding box center [71, 222] width 106 height 27
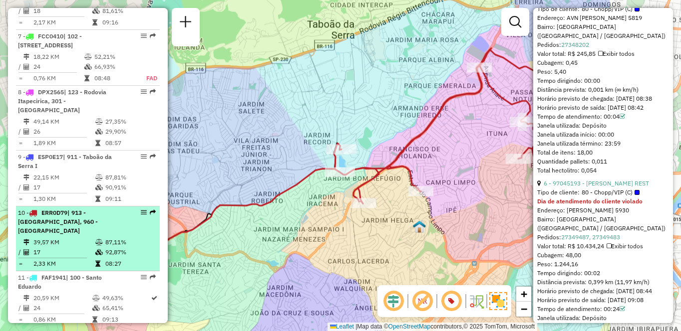
scroll to position [1178, 0]
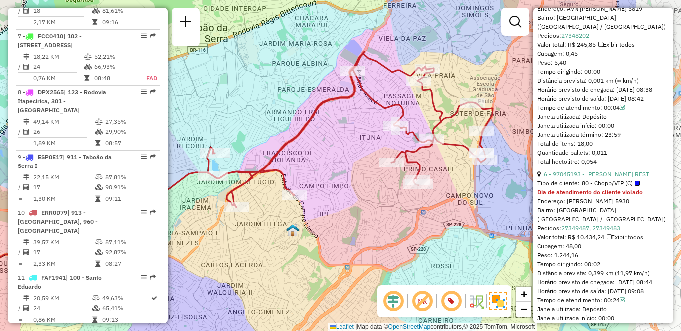
drag, startPoint x: 440, startPoint y: 207, endPoint x: 344, endPoint y: 211, distance: 95.9
click at [344, 211] on div "Janela de atendimento Grade de atendimento Capacidade Transportadoras Veículos …" at bounding box center [340, 165] width 681 height 331
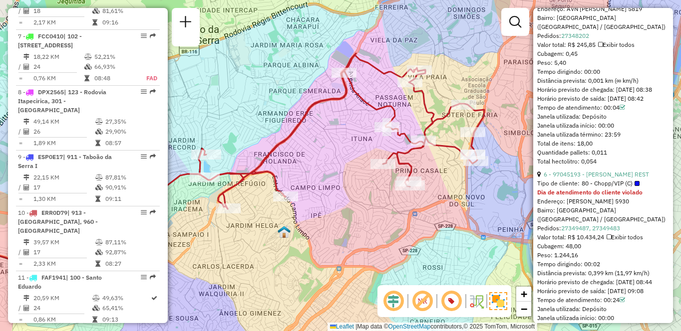
scroll to position [1114, 0]
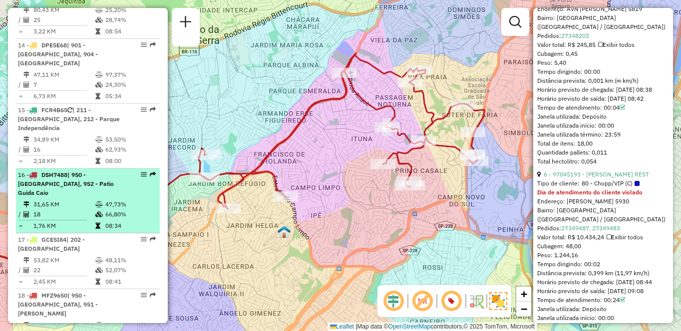
click at [78, 200] on td "31,65 KM" at bounding box center [64, 205] width 62 height 10
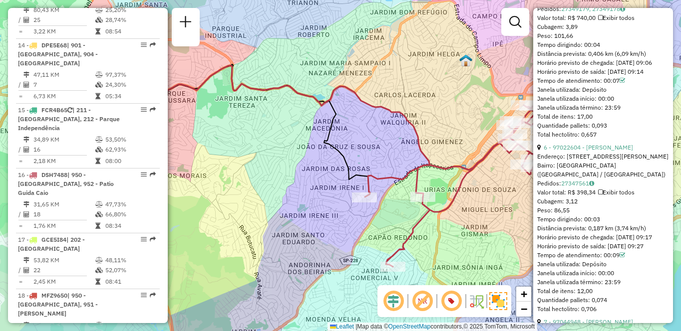
scroll to position [1337, 0]
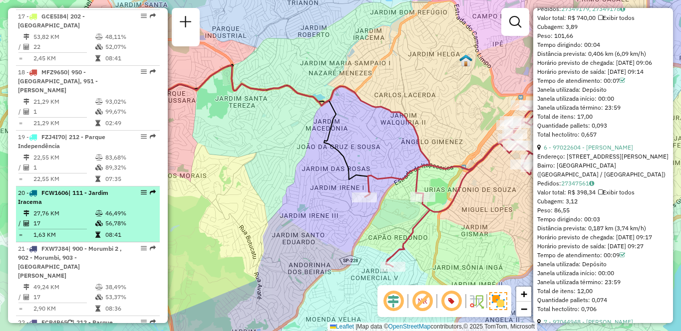
click at [112, 189] on div "20 - FCW1606 | 111 - Jardim Iracema" at bounding box center [71, 198] width 106 height 18
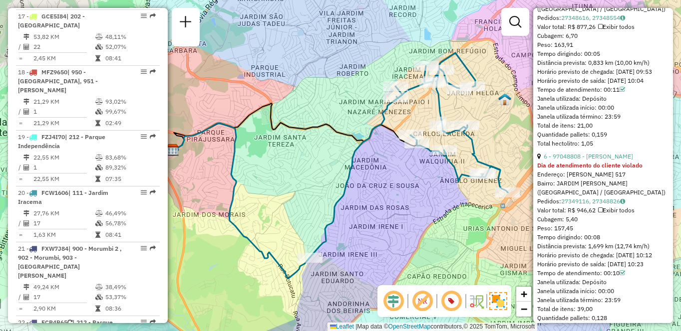
scroll to position [3946, 0]
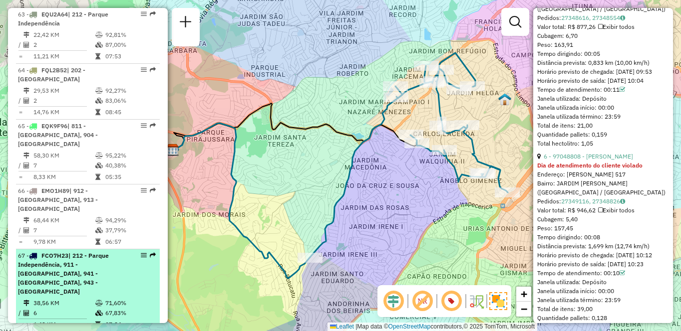
click at [90, 252] on span "| 212 - Parque Independência, 911 - Taboão da Serra I, 941 - Jardim São Luiz, 9…" at bounding box center [63, 273] width 91 height 43
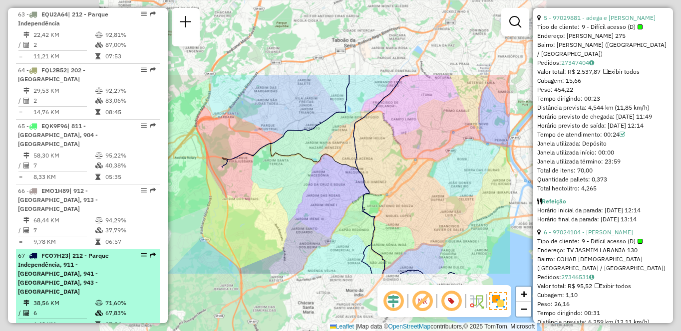
scroll to position [1187, 0]
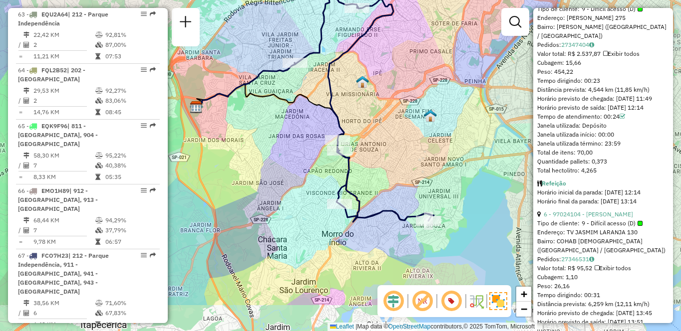
drag, startPoint x: 427, startPoint y: 242, endPoint x: 401, endPoint y: 183, distance: 64.6
click at [401, 183] on div "Janela de atendimento Grade de atendimento Capacidade Transportadoras Veículos …" at bounding box center [340, 165] width 681 height 331
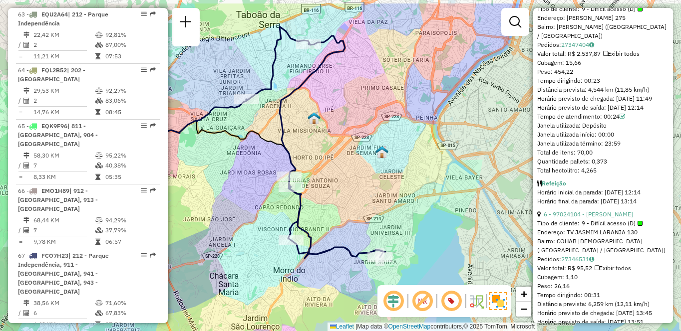
drag, startPoint x: 470, startPoint y: 58, endPoint x: 410, endPoint y: 108, distance: 78.0
click at [410, 108] on div "Janela de atendimento Grade de atendimento Capacidade Transportadoras Veículos …" at bounding box center [340, 165] width 681 height 331
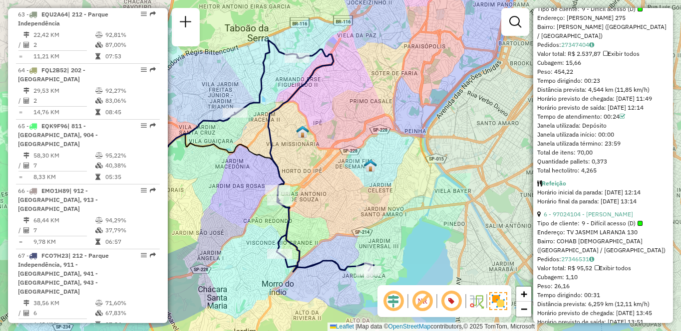
scroll to position [1682, 0]
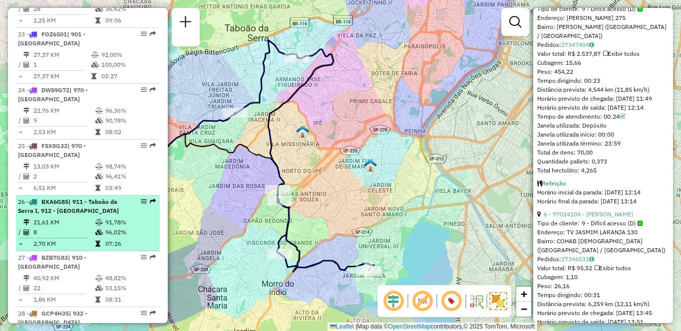
click at [127, 198] on div "26 - BXA6G85 | 911 - Taboão da Serra I, 912 - Taboão da Serra II" at bounding box center [88, 207] width 140 height 18
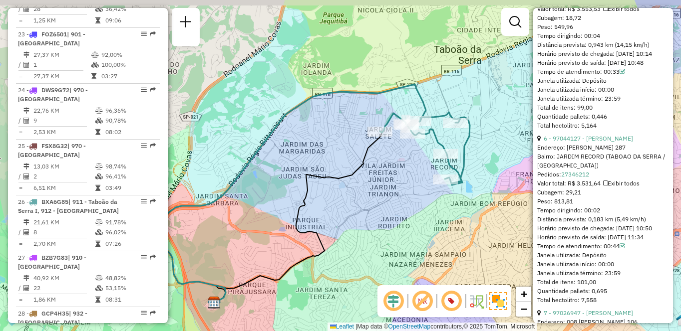
drag, startPoint x: 461, startPoint y: 186, endPoint x: 420, endPoint y: 218, distance: 51.2
click at [420, 218] on div "Janela de atendimento Grade de atendimento Capacidade Transportadoras Veículos …" at bounding box center [340, 165] width 681 height 331
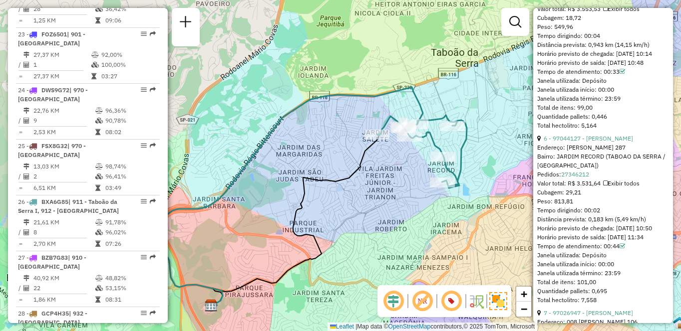
scroll to position [369, 0]
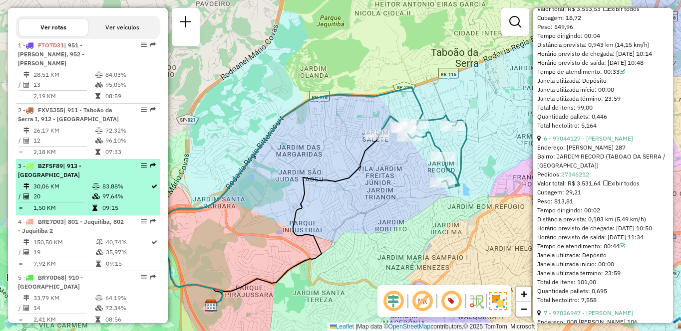
click at [96, 184] on icon at bounding box center [95, 187] width 7 height 6
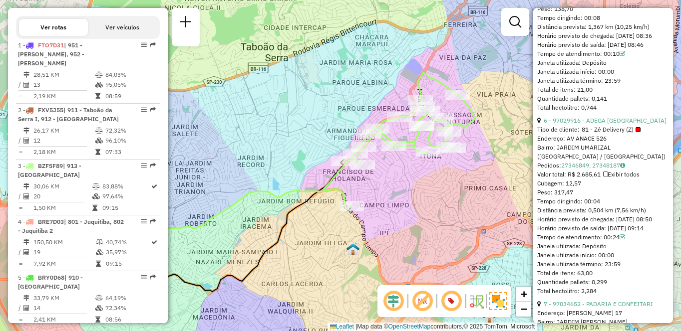
scroll to position [770, 0]
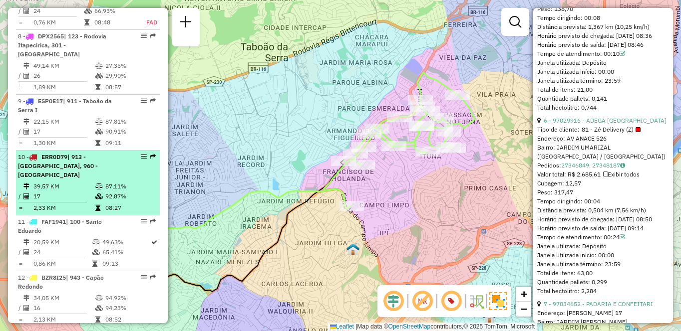
click at [83, 177] on span "| 913 - Campo Limpo, 960 - Vila das Belezas" at bounding box center [58, 165] width 80 height 25
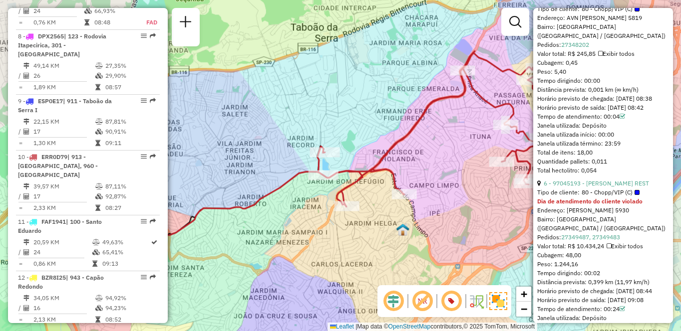
scroll to position [1178, 0]
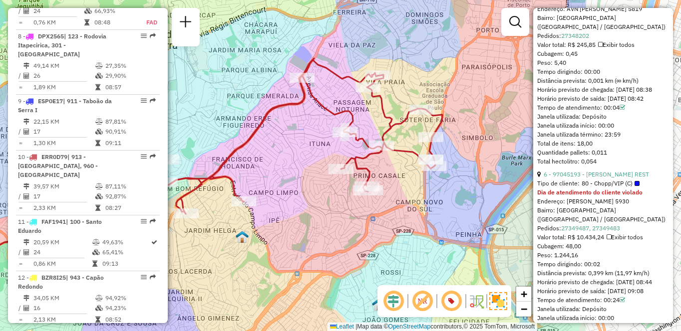
drag, startPoint x: 437, startPoint y: 230, endPoint x: 272, endPoint y: 239, distance: 165.4
click at [272, 239] on div "Janela de atendimento Grade de atendimento Capacidade Transportadoras Veículos …" at bounding box center [340, 165] width 681 height 331
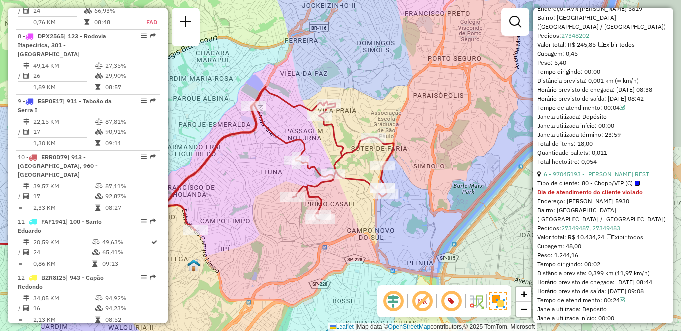
drag, startPoint x: 421, startPoint y: 202, endPoint x: 397, endPoint y: 219, distance: 29.4
click at [397, 219] on div "Janela de atendimento Grade de atendimento Capacidade Transportadoras Veículos …" at bounding box center [340, 165] width 681 height 331
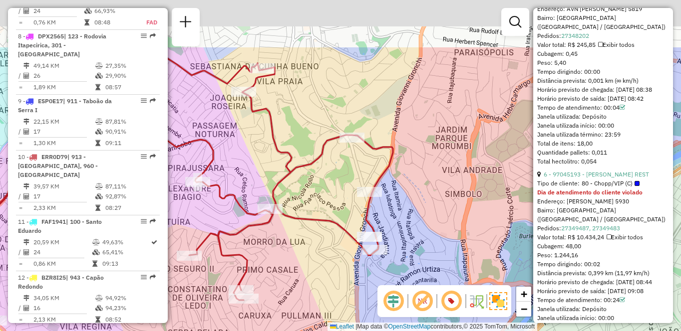
drag, startPoint x: 411, startPoint y: 146, endPoint x: 414, endPoint y: 209, distance: 62.5
click at [414, 209] on div "Janela de atendimento Grade de atendimento Capacidade Transportadoras Veículos …" at bounding box center [340, 165] width 681 height 331
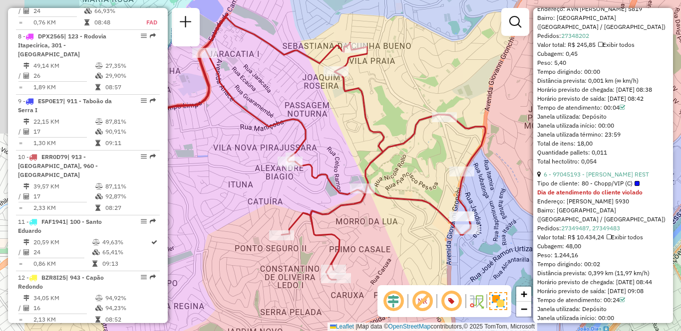
drag, startPoint x: 392, startPoint y: 181, endPoint x: 485, endPoint y: 160, distance: 95.1
click at [485, 160] on div "Janela de atendimento Grade de atendimento Capacidade Transportadoras Veículos …" at bounding box center [340, 165] width 681 height 331
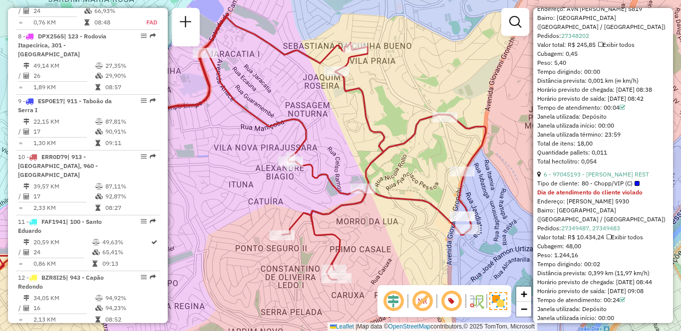
scroll to position [3667, 0]
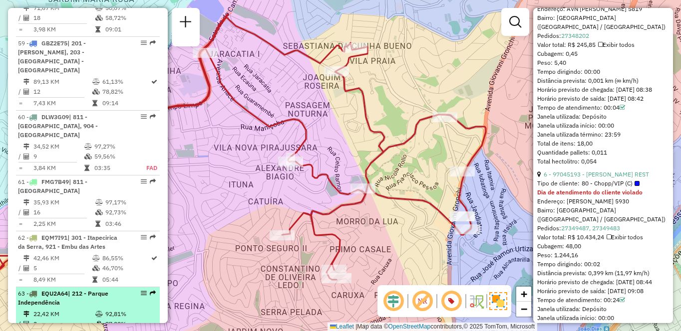
click at [53, 319] on td "2" at bounding box center [64, 324] width 62 height 10
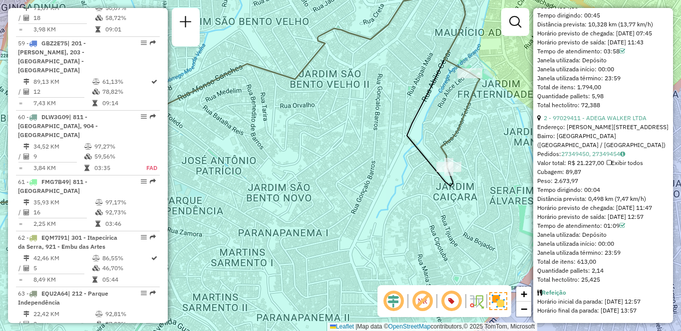
scroll to position [881, 0]
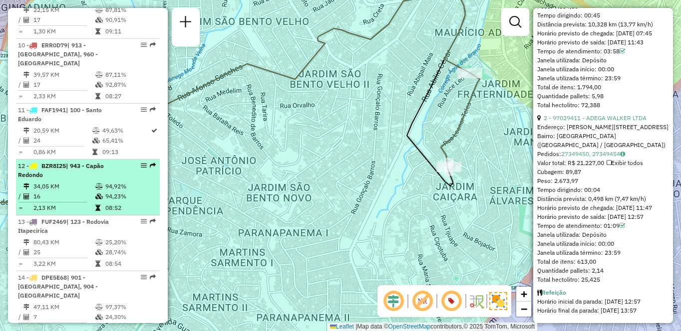
click at [46, 196] on td "16" at bounding box center [64, 197] width 62 height 10
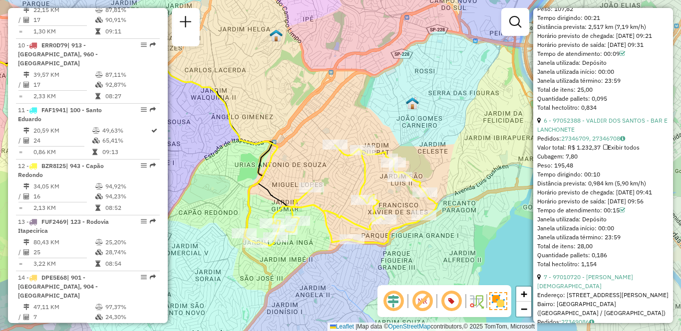
scroll to position [0, 0]
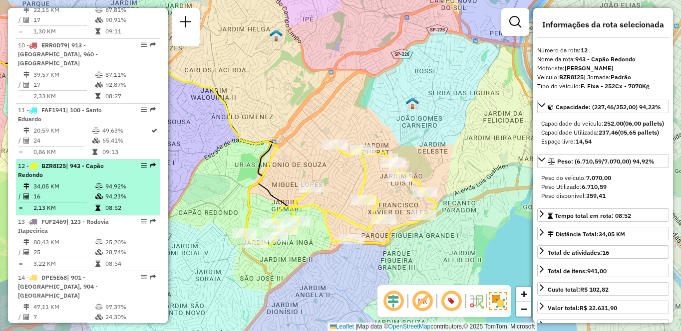
click at [56, 198] on td "16" at bounding box center [64, 197] width 62 height 10
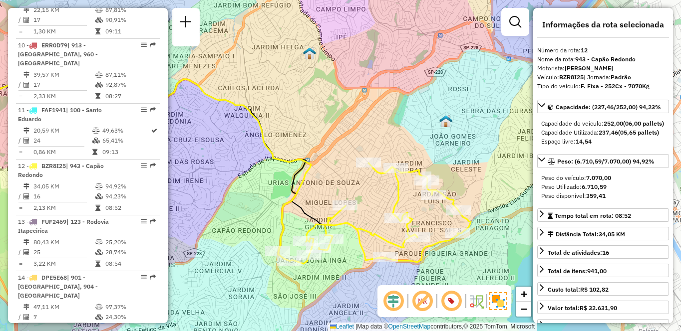
drag, startPoint x: 484, startPoint y: 184, endPoint x: 352, endPoint y: 178, distance: 131.4
click at [352, 178] on div "Janela de atendimento Grade de atendimento Capacidade Transportadoras Veículos …" at bounding box center [340, 165] width 681 height 331
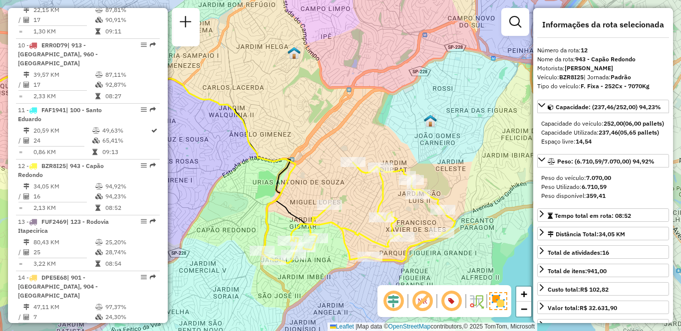
scroll to position [3723, 0]
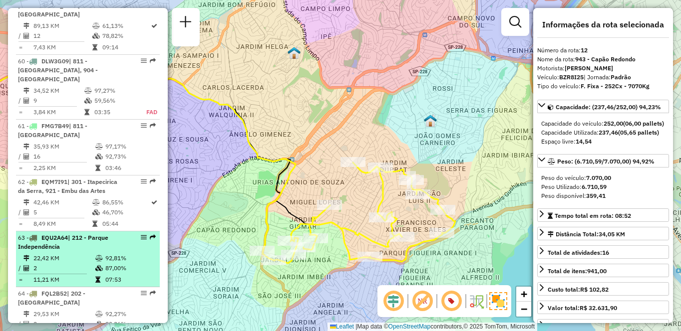
click at [51, 263] on td "2" at bounding box center [64, 268] width 62 height 10
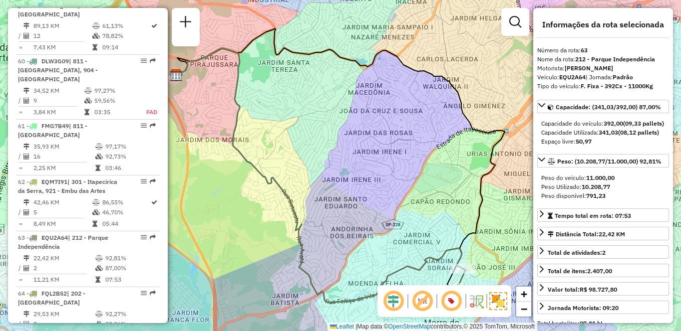
scroll to position [881, 0]
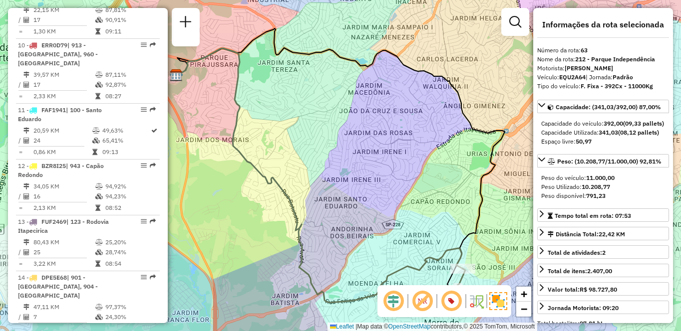
click at [61, 172] on div "12 - BZR8I25 | 943 - Capão Redondo" at bounding box center [71, 171] width 106 height 18
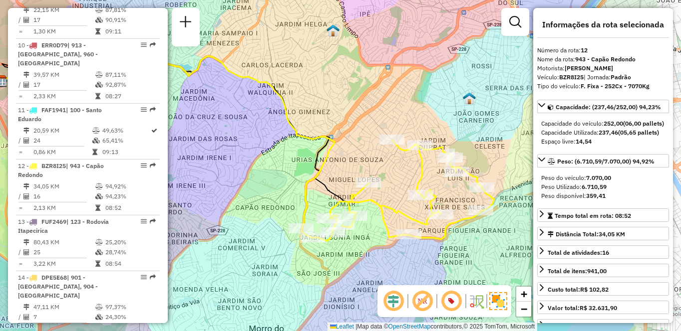
drag, startPoint x: 446, startPoint y: 216, endPoint x: 349, endPoint y: 186, distance: 101.3
click at [349, 186] on div "Janela de atendimento Grade de atendimento Capacidade Transportadoras Veículos …" at bounding box center [340, 165] width 681 height 331
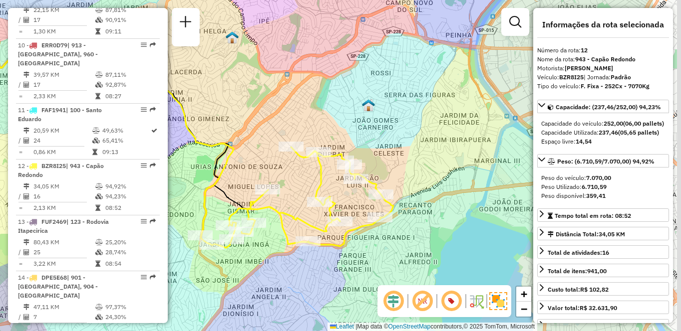
drag, startPoint x: 461, startPoint y: 223, endPoint x: 364, endPoint y: 232, distance: 97.7
click at [364, 232] on icon at bounding box center [297, 197] width 193 height 101
drag, startPoint x: 364, startPoint y: 232, endPoint x: 421, endPoint y: 230, distance: 57.4
click at [392, 230] on icon at bounding box center [296, 197] width 193 height 101
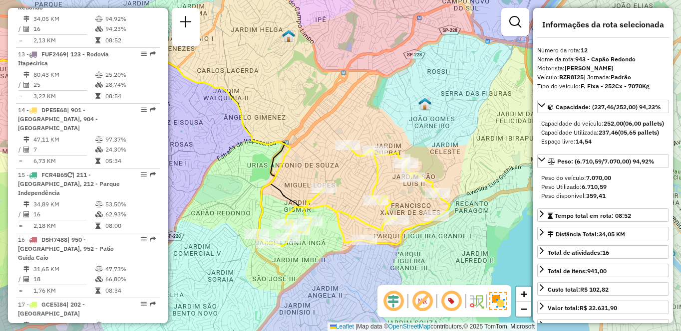
scroll to position [1458, 0]
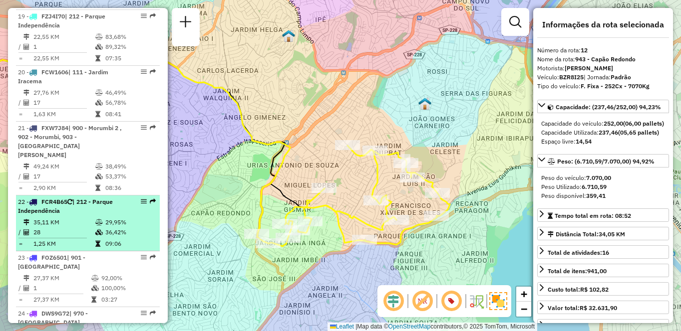
click at [119, 218] on td "29,95%" at bounding box center [130, 223] width 50 height 10
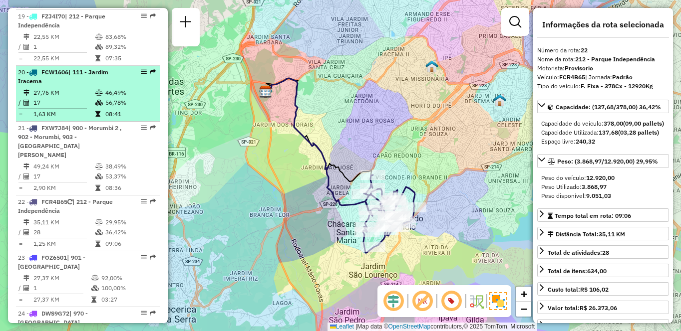
click at [61, 98] on td "17" at bounding box center [64, 103] width 62 height 10
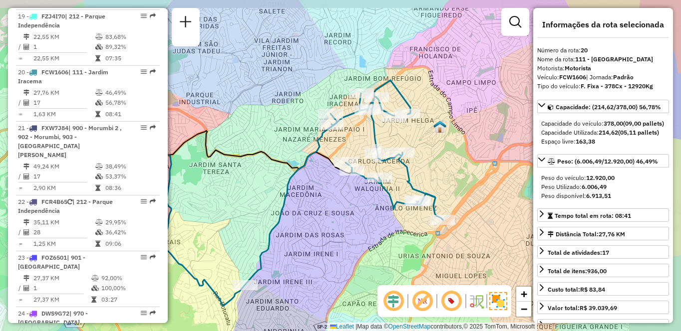
drag, startPoint x: 417, startPoint y: 183, endPoint x: 350, endPoint y: 212, distance: 72.9
click at [350, 212] on div "Janela de atendimento Grade de atendimento Capacidade Transportadoras Veículos …" at bounding box center [340, 165] width 681 height 331
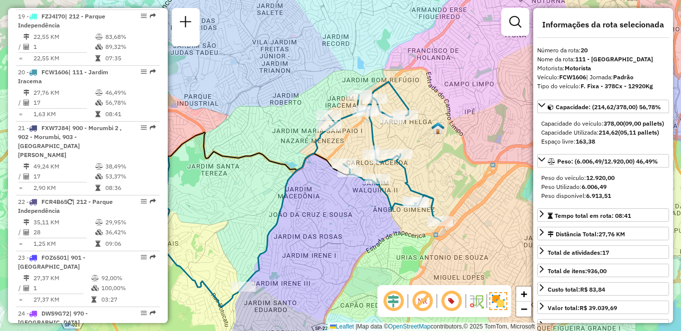
scroll to position [3202, 0]
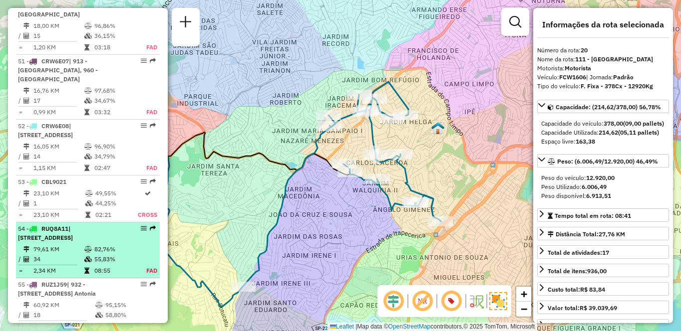
click at [113, 225] on div "54 - RUQ8A11 | 931 - Centro de Cotia, 932 - Jardim Passárgada" at bounding box center [71, 234] width 106 height 18
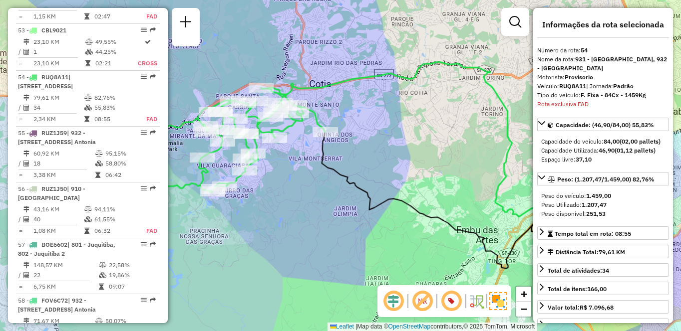
scroll to position [2044, 0]
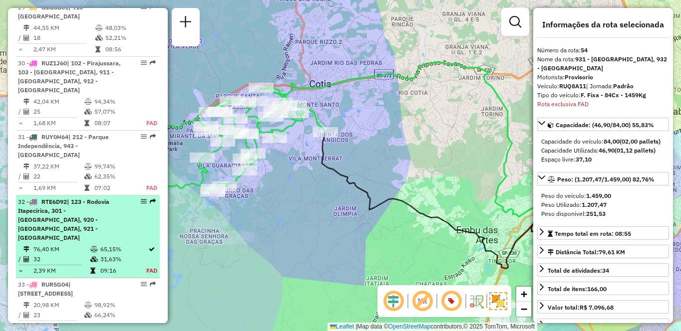
click at [78, 198] on span "| 123 - Rodovia Itapecirica, 301 - Itapecirica da Serra, 920 - Parque Paulista,…" at bounding box center [63, 219] width 91 height 43
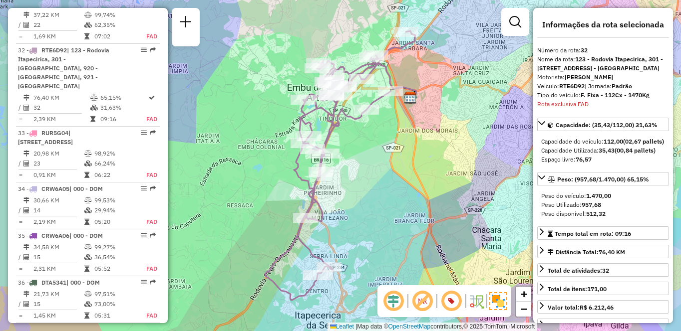
scroll to position [584, 0]
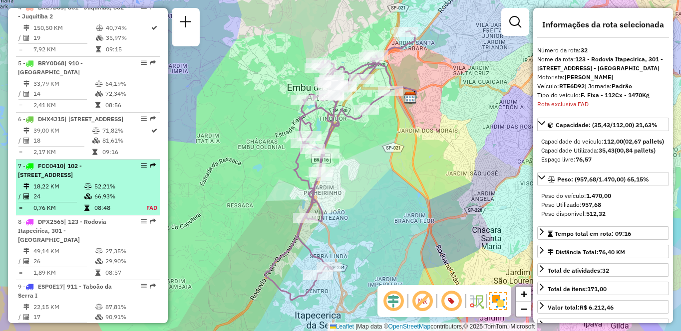
click at [108, 192] on td "52,21%" at bounding box center [114, 187] width 41 height 10
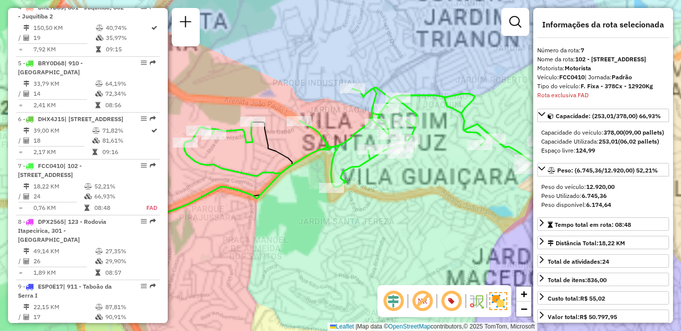
scroll to position [736, 0]
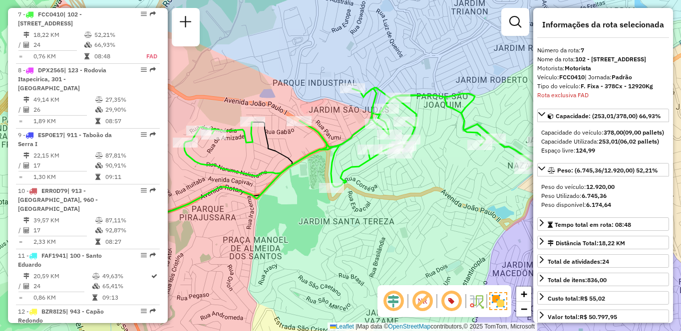
drag, startPoint x: 435, startPoint y: 187, endPoint x: 358, endPoint y: 188, distance: 77.4
click at [358, 188] on div "Janela de atendimento Grade de atendimento Capacidade Transportadoras Veículos …" at bounding box center [340, 165] width 681 height 331
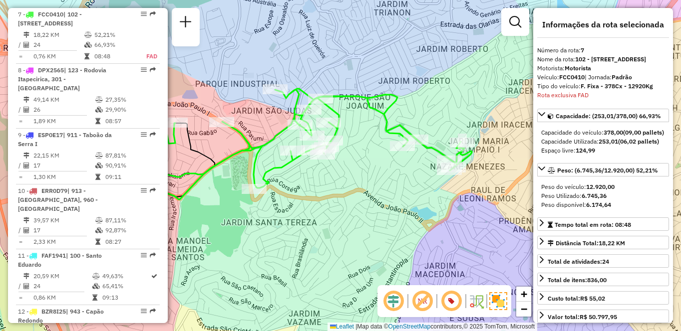
scroll to position [2118, 0]
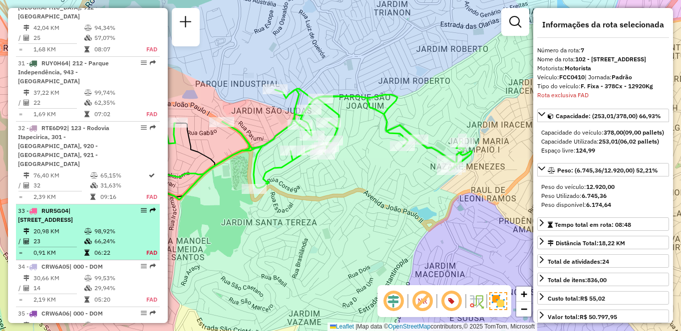
click at [57, 227] on td "20,98 KM" at bounding box center [58, 232] width 51 height 10
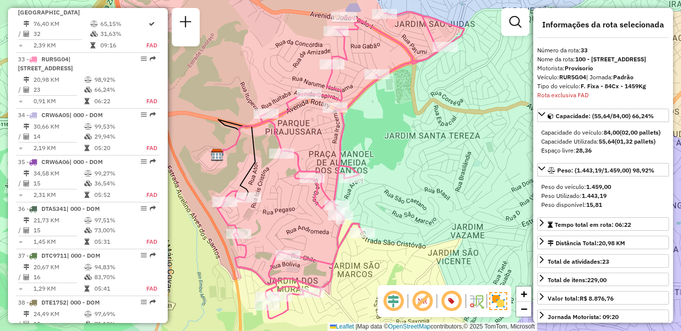
scroll to position [1738, 0]
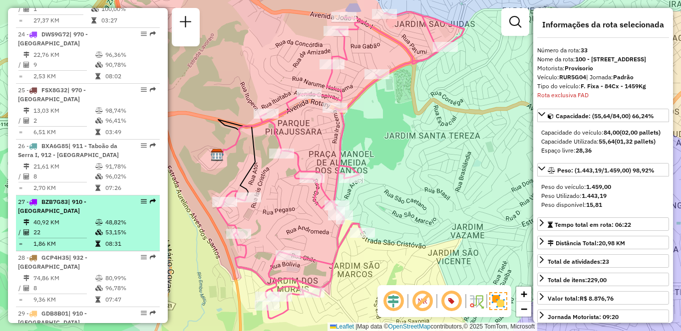
click at [100, 220] on icon at bounding box center [98, 223] width 7 height 6
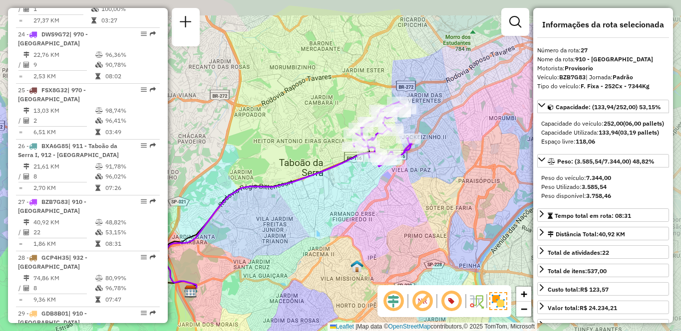
drag, startPoint x: 438, startPoint y: 176, endPoint x: 366, endPoint y: 216, distance: 82.2
click at [366, 216] on div "Janela de atendimento Grade de atendimento Capacidade Transportadoras Veículos …" at bounding box center [340, 165] width 681 height 331
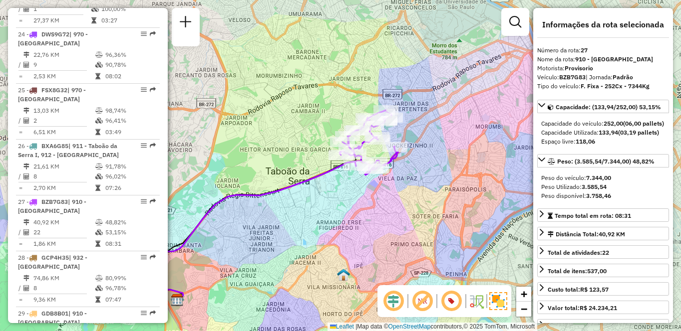
scroll to position [1979, 0]
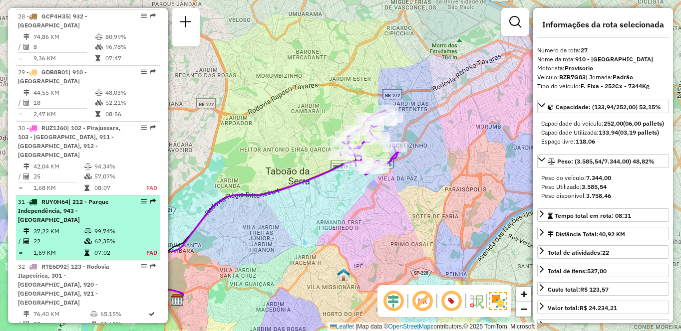
click at [44, 196] on li "31 - RUY0H64 | 212 - Parque Independência, 943 - Capão Redondo 37,22 KM 99,74% …" at bounding box center [88, 228] width 144 height 65
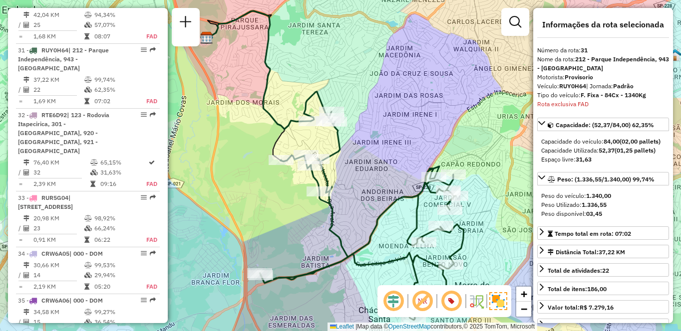
scroll to position [369, 0]
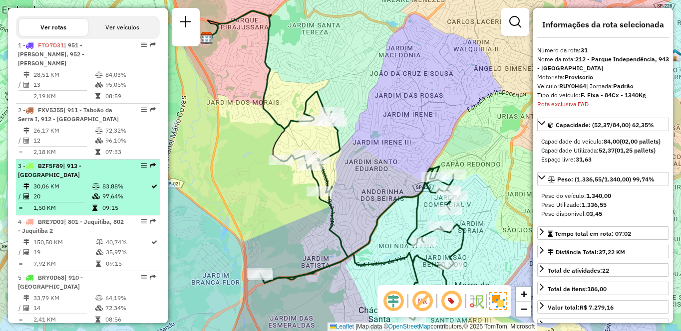
click at [103, 176] on div "3 - BZF5F89 | 913 - Campo Limpo" at bounding box center [71, 171] width 106 height 18
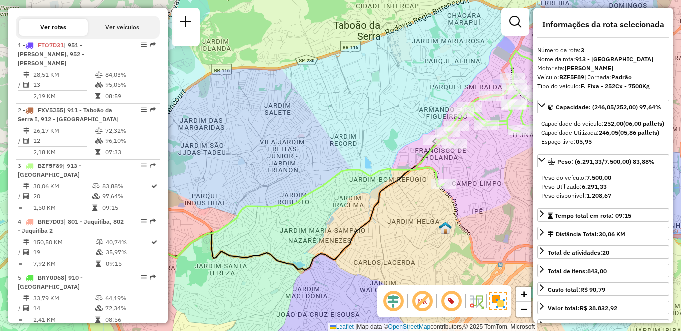
scroll to position [3434, 0]
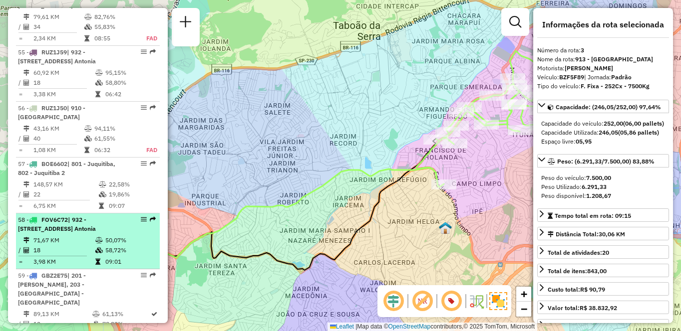
click at [56, 236] on td "71,67 KM" at bounding box center [64, 241] width 62 height 10
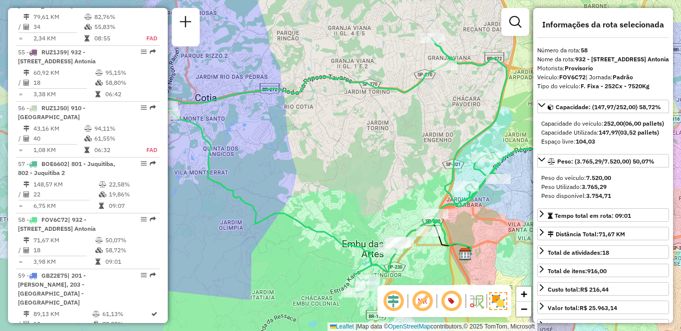
scroll to position [770, 0]
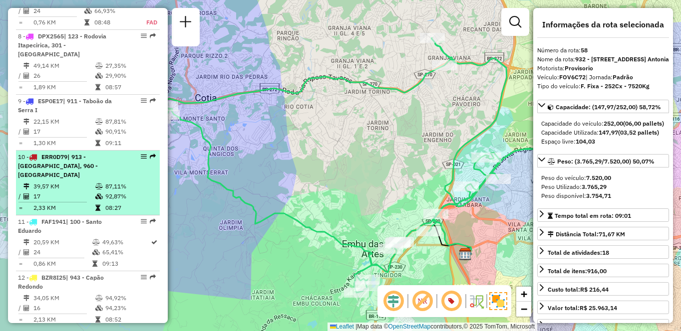
click at [98, 176] on span "| 913 - Campo Limpo, 960 - Vila das Belezas" at bounding box center [58, 165] width 80 height 25
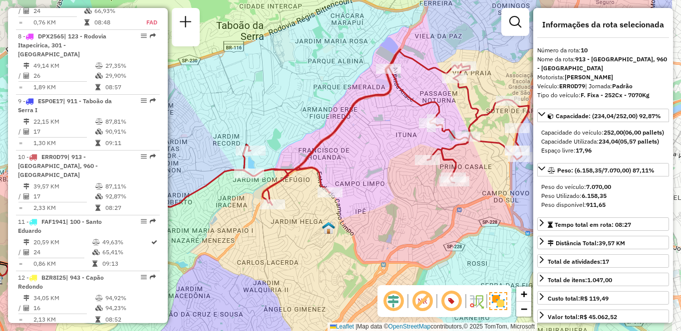
drag, startPoint x: 440, startPoint y: 231, endPoint x: 359, endPoint y: 230, distance: 80.9
click at [359, 230] on div "Janela de atendimento Grade de atendimento Capacidade Transportadoras Veículos …" at bounding box center [340, 165] width 681 height 331
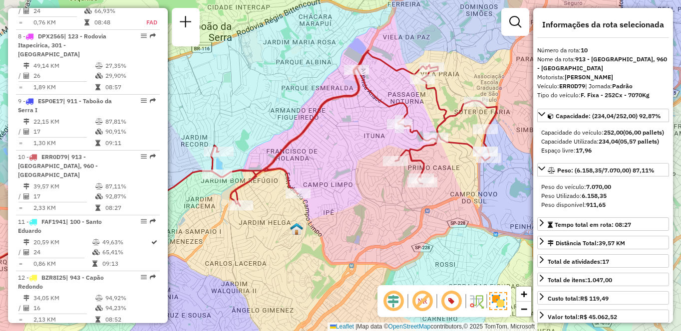
drag, startPoint x: 415, startPoint y: 196, endPoint x: 405, endPoint y: 197, distance: 9.5
click at [405, 197] on div "Janela de atendimento Grade de atendimento Capacidade Transportadoras Veículos …" at bounding box center [340, 165] width 681 height 331
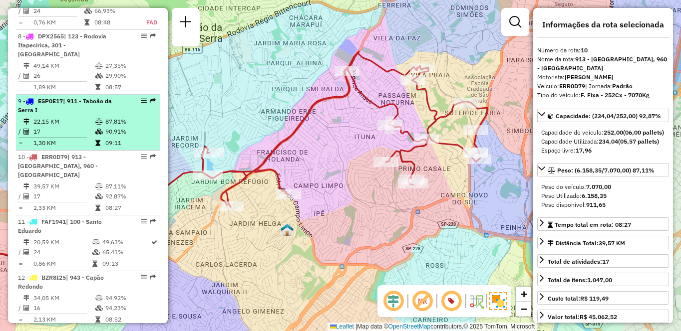
click at [83, 127] on td "22,15 KM" at bounding box center [64, 122] width 62 height 10
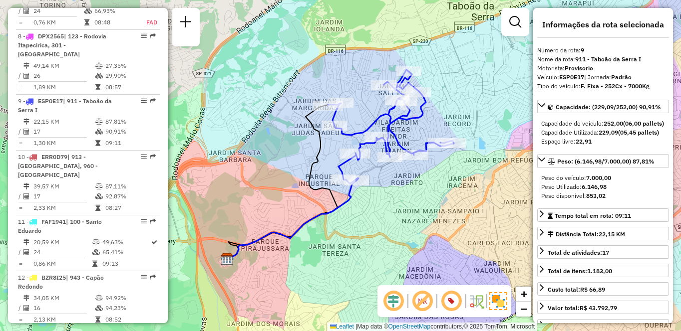
scroll to position [1337, 0]
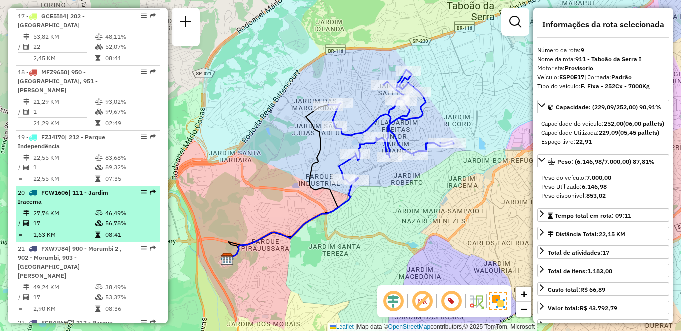
click at [71, 219] on td "17" at bounding box center [64, 224] width 62 height 10
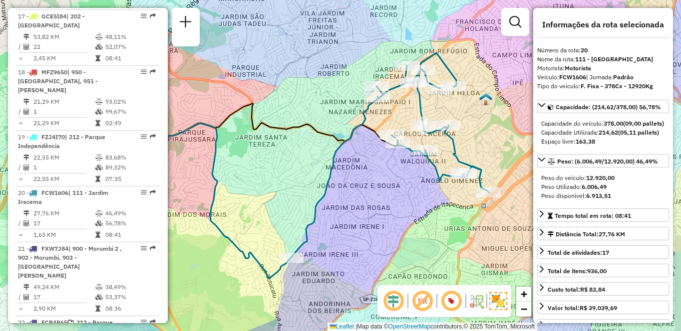
drag, startPoint x: 484, startPoint y: 221, endPoint x: 416, endPoint y: 221, distance: 67.9
click at [416, 221] on div "Janela de atendimento Grade de atendimento Capacidade Transportadoras Veículos …" at bounding box center [340, 165] width 681 height 331
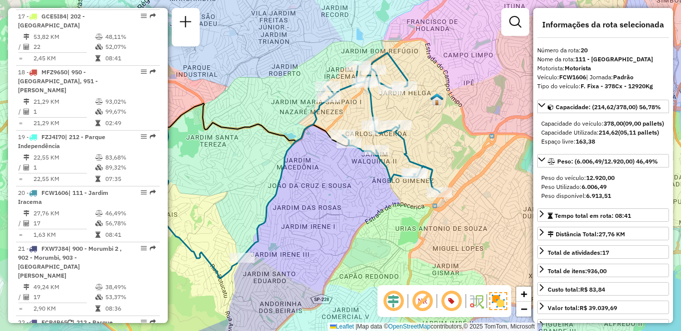
scroll to position [1849, 0]
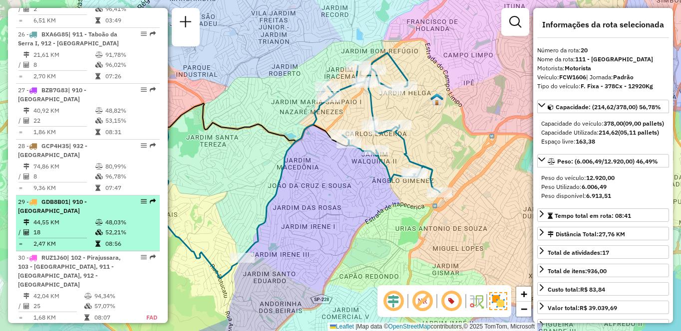
click at [59, 218] on td "44,55 KM" at bounding box center [64, 223] width 62 height 10
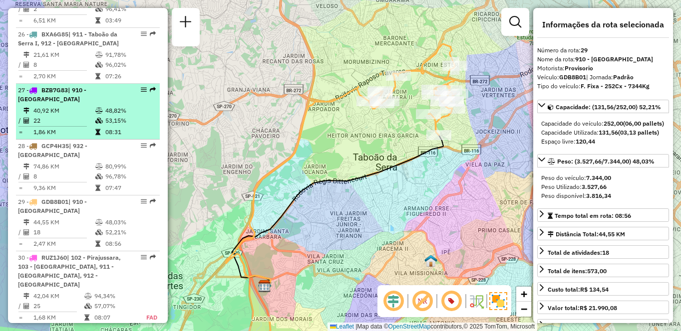
click at [109, 106] on td "48,82%" at bounding box center [130, 111] width 50 height 10
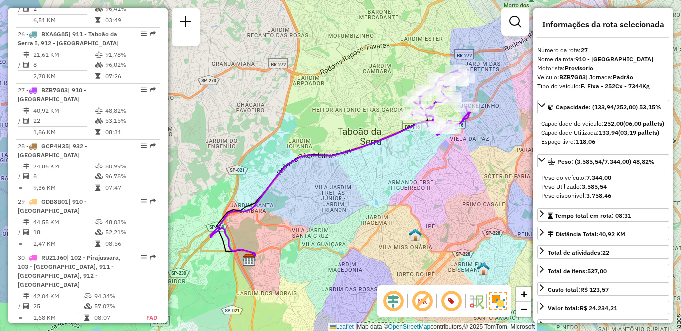
scroll to position [881, 0]
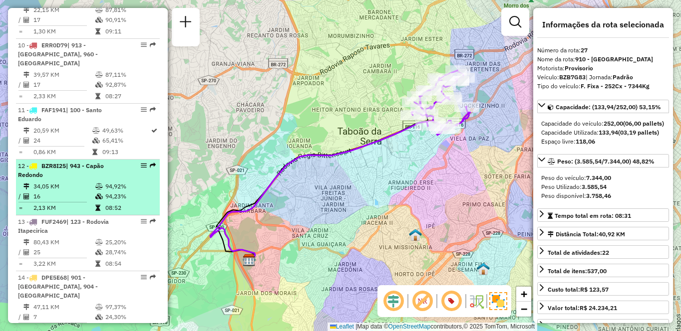
click at [88, 179] on div "12 - BZR8I25 | 943 - Capão Redondo" at bounding box center [71, 171] width 106 height 18
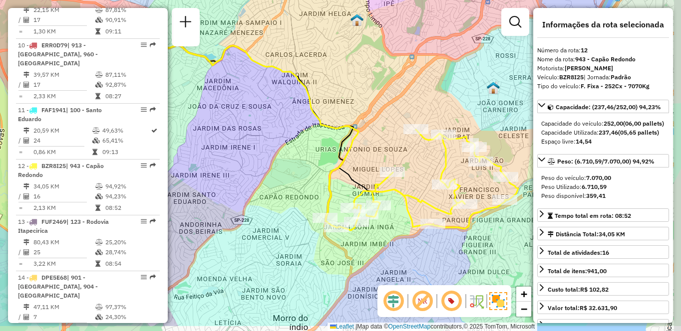
drag, startPoint x: 456, startPoint y: 222, endPoint x: 377, endPoint y: 179, distance: 89.3
click at [377, 179] on icon at bounding box center [421, 180] width 193 height 101
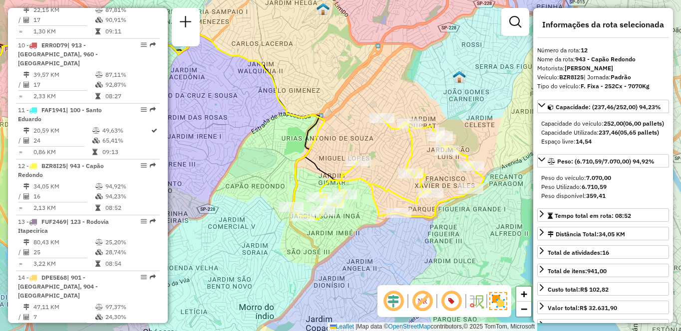
drag, startPoint x: 468, startPoint y: 222, endPoint x: 456, endPoint y: 219, distance: 12.0
click at [456, 219] on div "Janela de atendimento Grade de atendimento Capacidade Transportadoras Veículos …" at bounding box center [340, 165] width 681 height 331
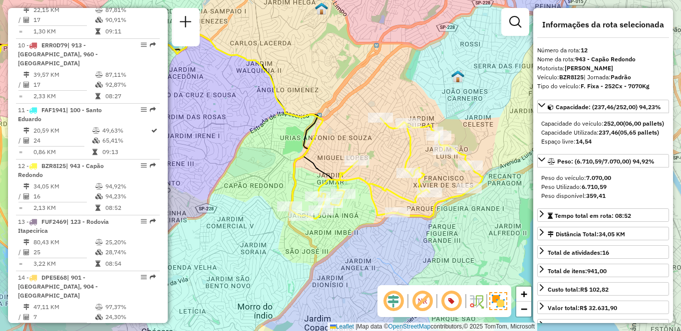
scroll to position [481, 0]
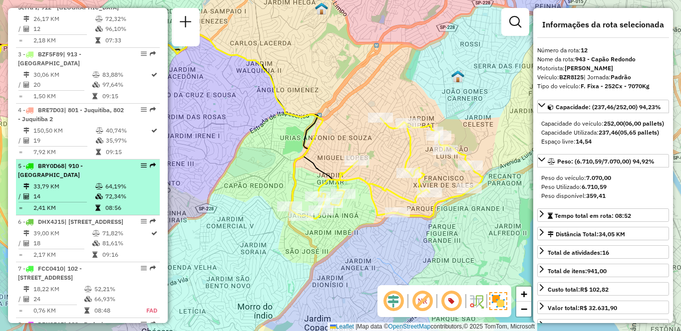
click at [56, 192] on td "14" at bounding box center [64, 197] width 62 height 10
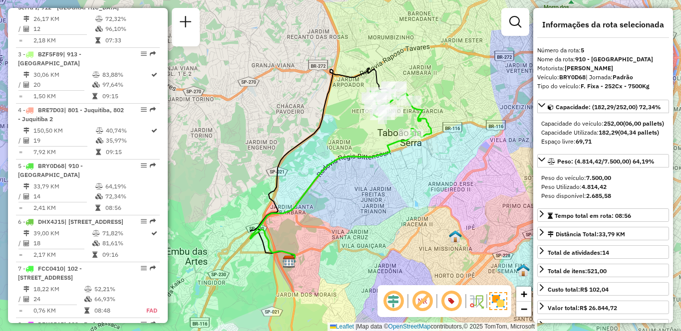
scroll to position [313, 0]
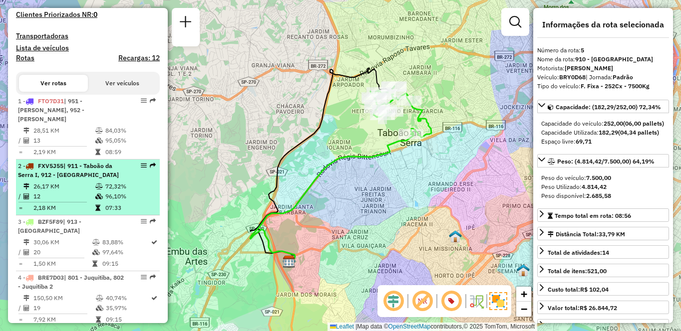
click at [93, 177] on span "| 911 - Taboão da Serra I, 912 - Taboão da Serra II" at bounding box center [68, 170] width 101 height 16
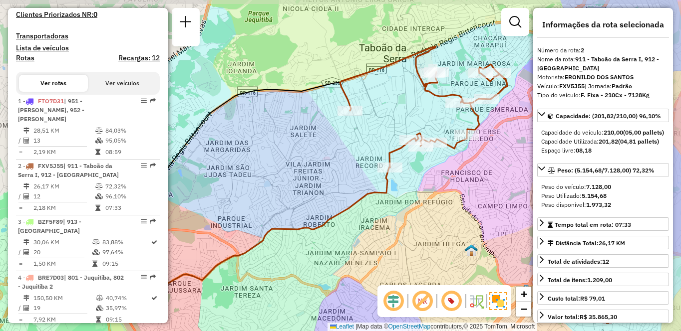
drag, startPoint x: 413, startPoint y: 199, endPoint x: 380, endPoint y: 204, distance: 32.8
click at [381, 204] on div "Janela de atendimento Grade de atendimento Capacidade Transportadoras Veículos …" at bounding box center [340, 165] width 681 height 331
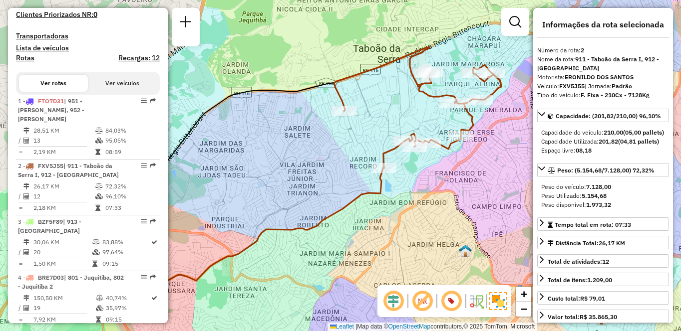
scroll to position [1570, 0]
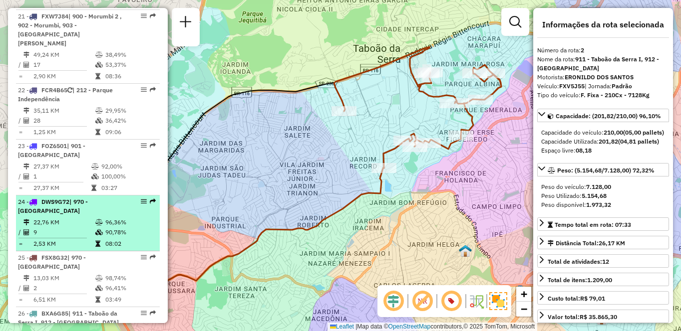
click at [71, 198] on div "24 - DWS9G72 | 970 - Jardim Alvorada" at bounding box center [71, 207] width 106 height 18
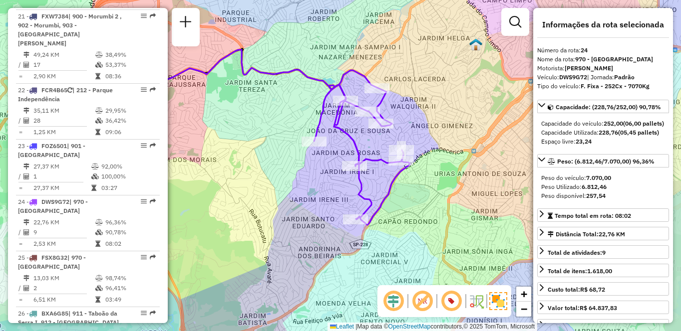
drag, startPoint x: 416, startPoint y: 211, endPoint x: 350, endPoint y: 180, distance: 72.6
click at [350, 180] on div "Janela de atendimento Grade de atendimento Capacidade Transportadoras Veículos …" at bounding box center [340, 165] width 681 height 331
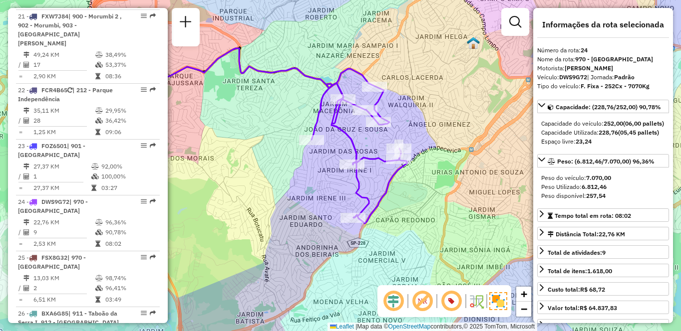
scroll to position [3946, 0]
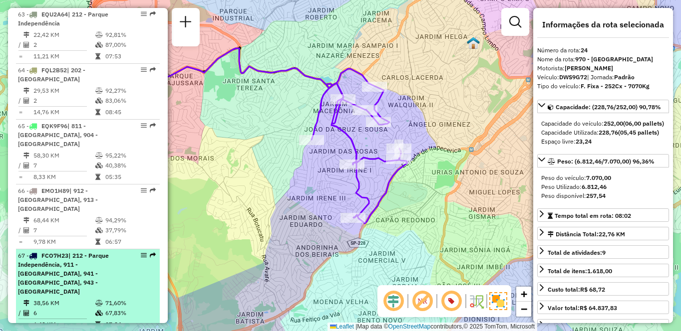
click at [87, 252] on span "| 212 - Parque Independência, 911 - Taboão da Serra I, 941 - Jardim São Luiz, 9…" at bounding box center [63, 273] width 91 height 43
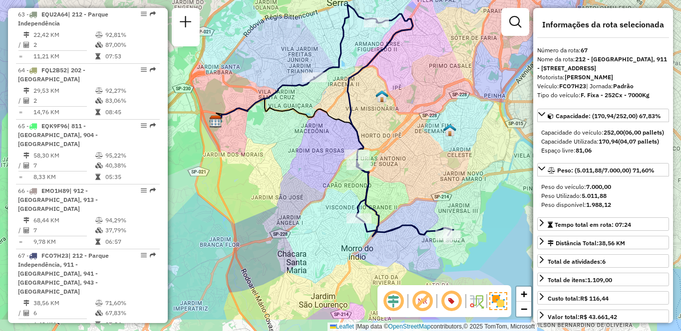
click at [372, 192] on icon at bounding box center [383, 121] width 139 height 232
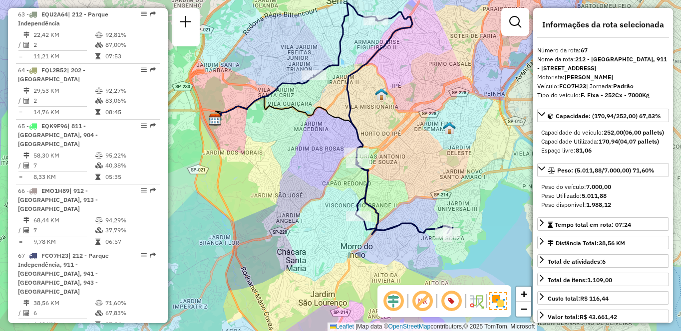
scroll to position [1682, 0]
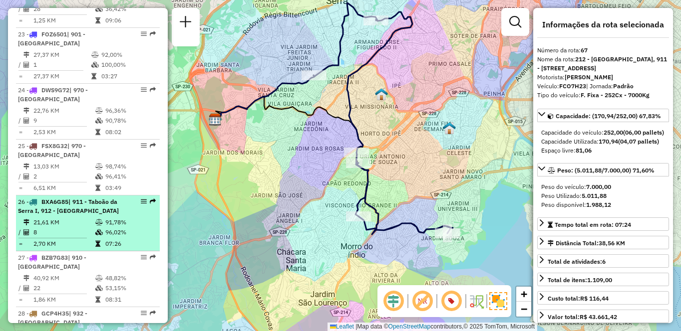
click at [69, 218] on td "21,61 KM" at bounding box center [64, 223] width 62 height 10
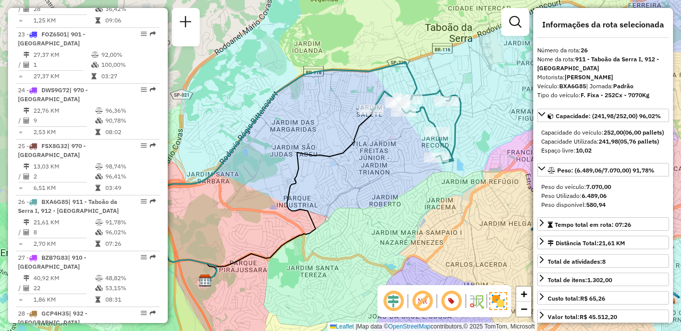
drag, startPoint x: 456, startPoint y: 174, endPoint x: 404, endPoint y: 182, distance: 52.5
click at [404, 182] on div "Janela de atendimento Grade de atendimento Capacidade Transportadoras Veículos …" at bounding box center [340, 165] width 681 height 331
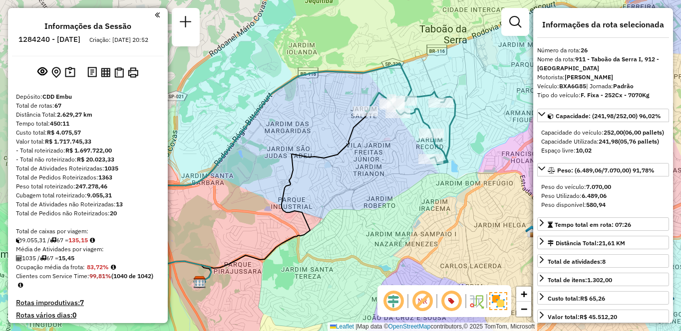
select select "**********"
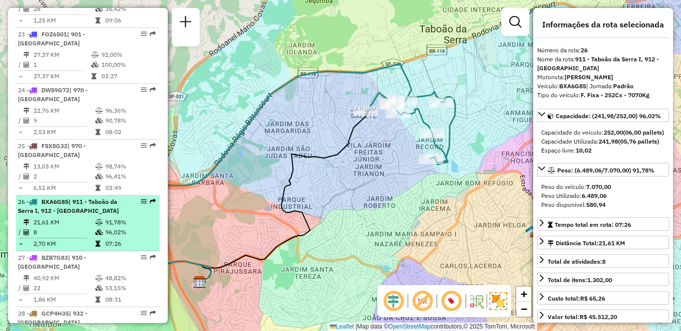
click at [92, 218] on td "21,61 KM" at bounding box center [64, 223] width 62 height 10
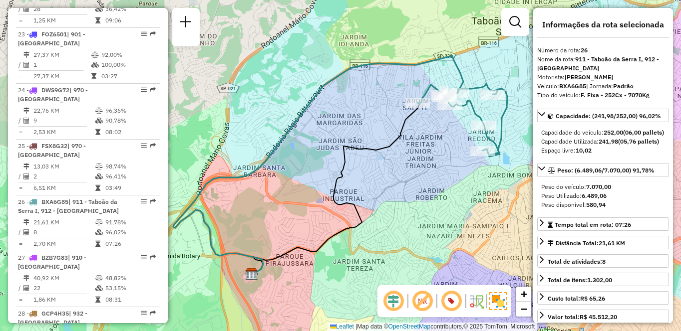
scroll to position [3946, 0]
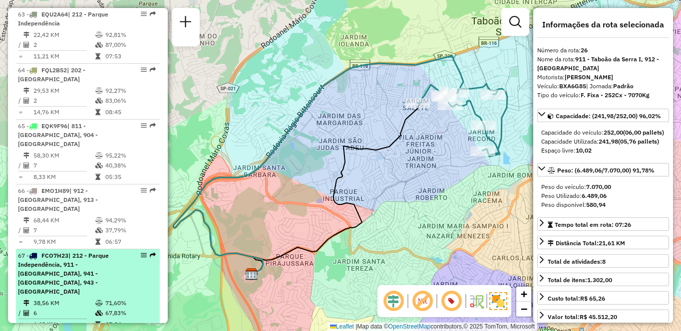
click at [83, 298] on td "38,56 KM" at bounding box center [64, 303] width 62 height 10
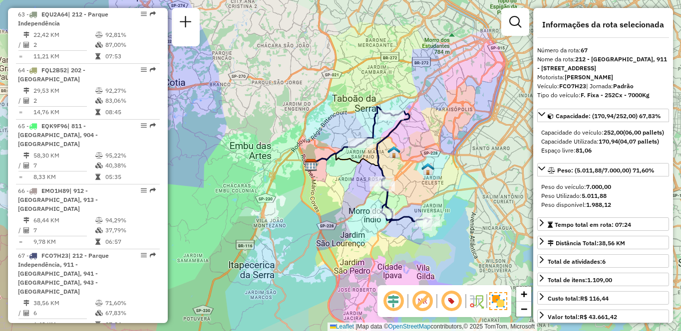
scroll to position [3723, 0]
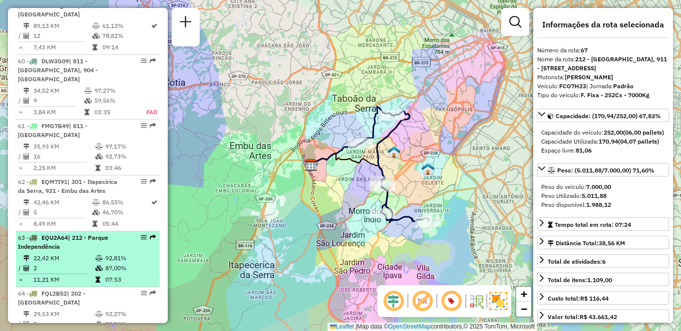
click at [72, 254] on td "22,42 KM" at bounding box center [64, 259] width 62 height 10
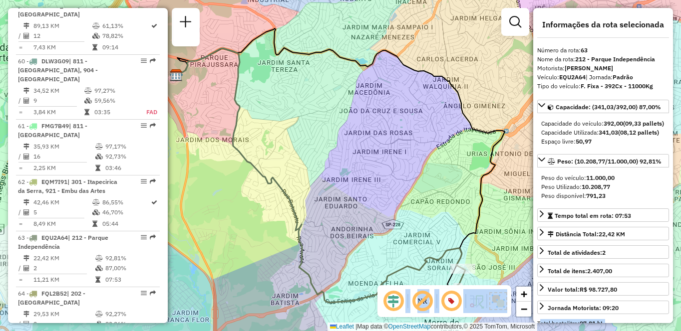
drag, startPoint x: 515, startPoint y: 223, endPoint x: 474, endPoint y: 164, distance: 71.7
click at [474, 164] on hb-router-mapa "Informações da Sessão 1284240 - 27/09/2025 Criação: 26/09/2025 20:52 Depósito: …" at bounding box center [340, 165] width 681 height 331
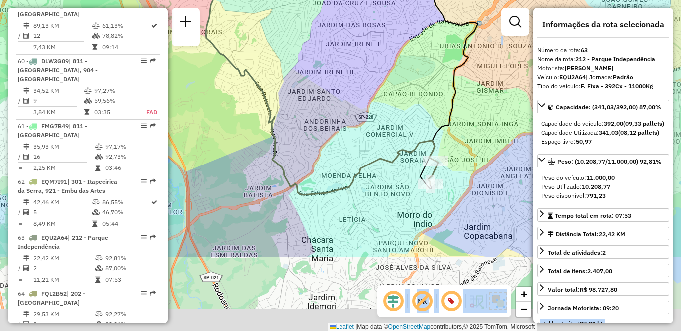
drag, startPoint x: 473, startPoint y: 198, endPoint x: 446, endPoint y: 90, distance: 111.1
click at [446, 90] on div "Janela de atendimento Grade de atendimento Capacidade Transportadoras Veículos …" at bounding box center [340, 165] width 681 height 331
